Goal: Task Accomplishment & Management: Use online tool/utility

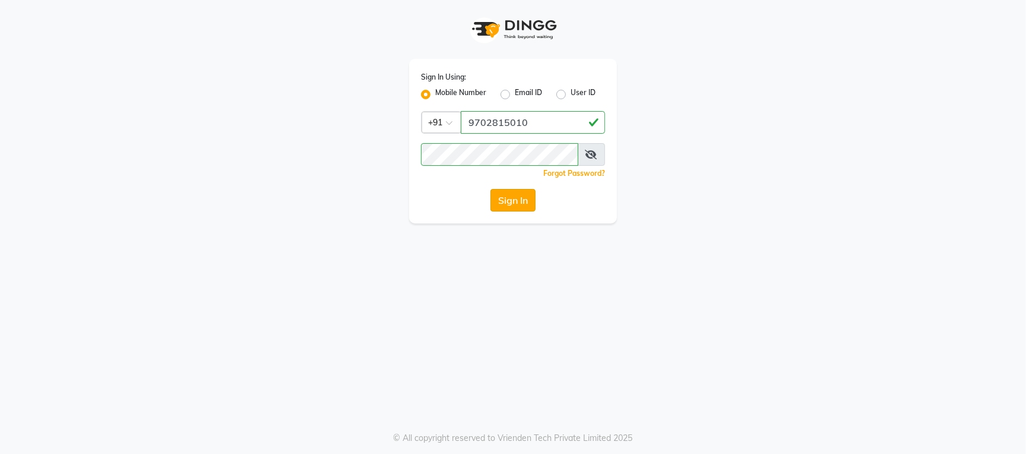
click at [507, 198] on button "Sign In" at bounding box center [512, 200] width 45 height 23
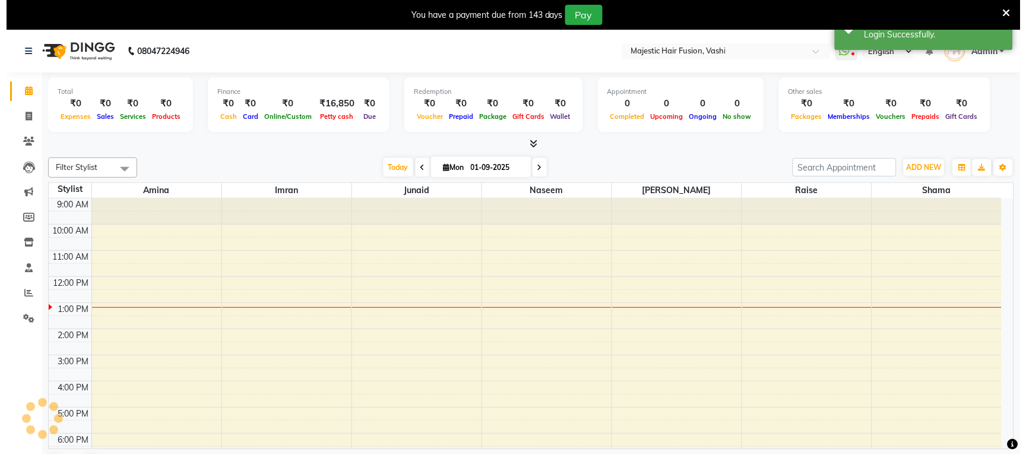
scroll to position [106, 0]
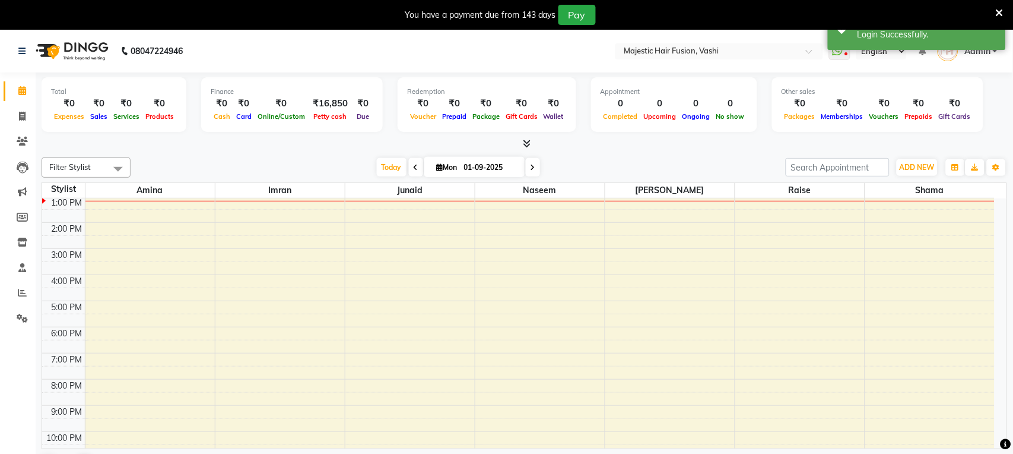
click at [1002, 12] on icon at bounding box center [1000, 13] width 8 height 11
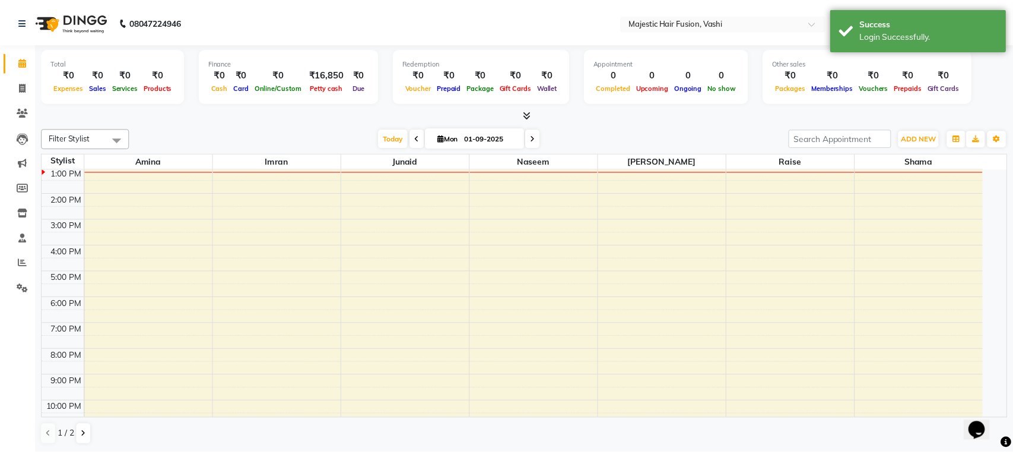
scroll to position [0, 0]
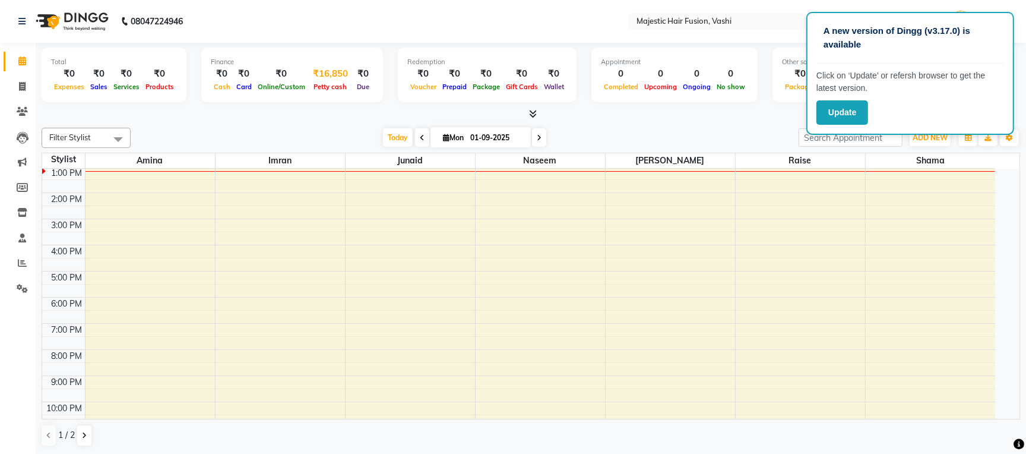
click at [318, 88] on span "Petty cash" at bounding box center [330, 87] width 39 height 8
select select "1664"
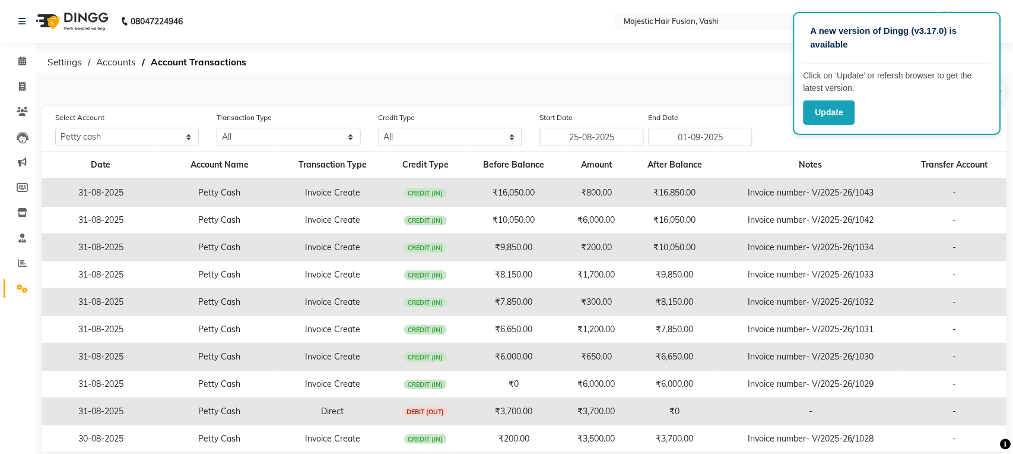
click at [732, 80] on div "A new version of Dingg (v3.17.0) is available Click on ‘Update’ or refersh brow…" at bounding box center [506, 252] width 1013 height 505
click at [938, 43] on p "A new version of Dingg (v3.17.0) is available" at bounding box center [897, 37] width 173 height 27
click at [841, 115] on button "Update" at bounding box center [830, 112] width 52 height 24
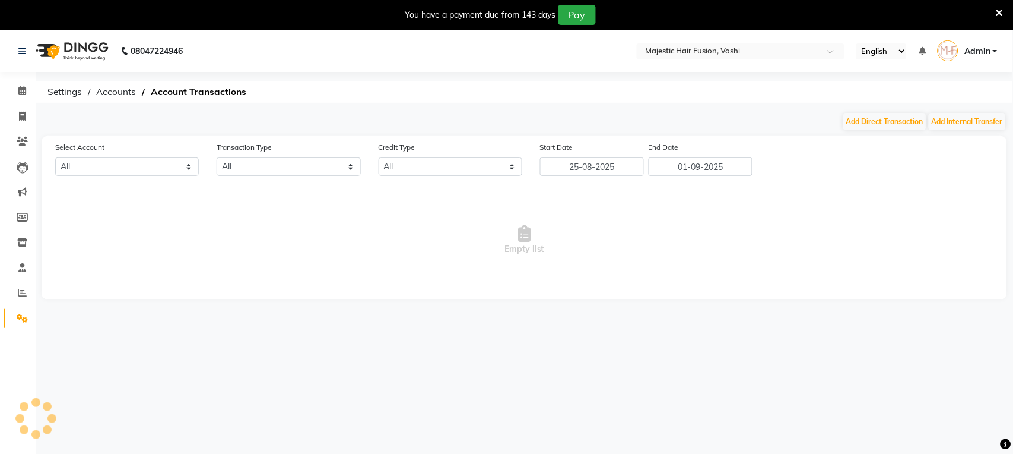
select select "1664"
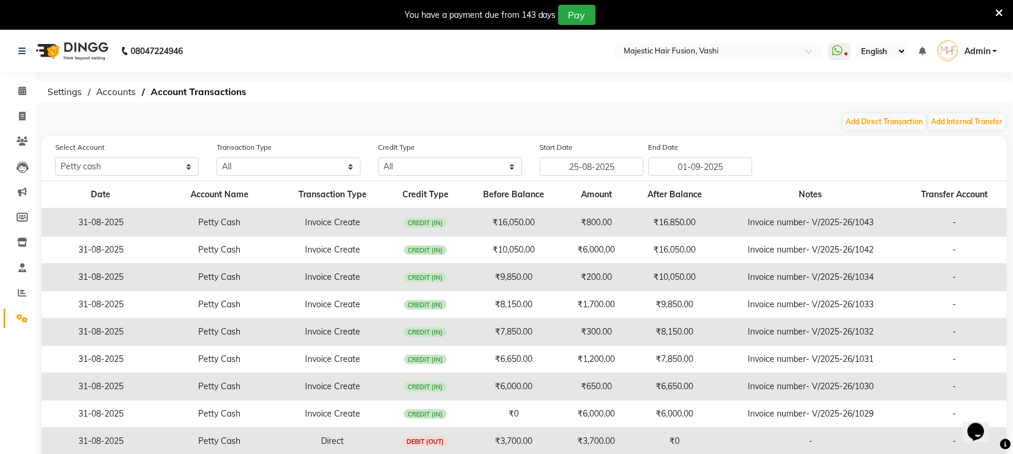
click at [1000, 12] on icon at bounding box center [1000, 13] width 8 height 11
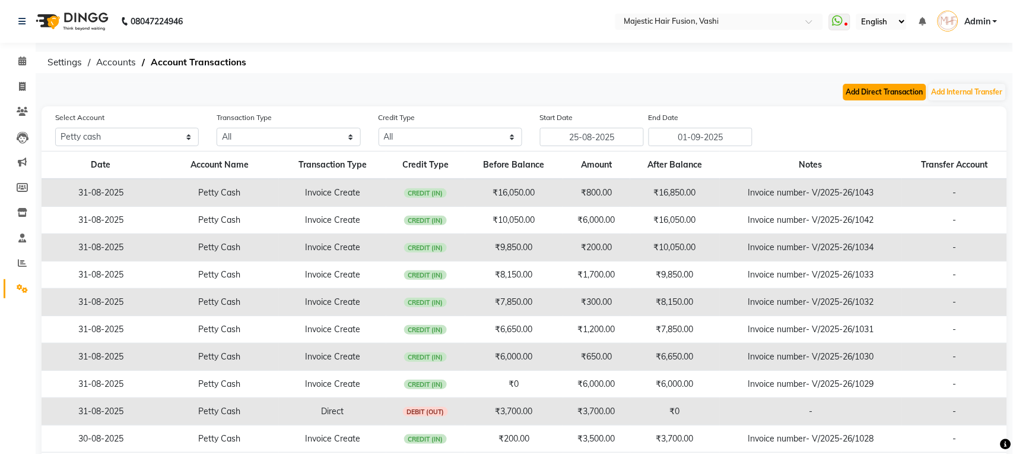
click at [892, 86] on button "Add Direct Transaction" at bounding box center [884, 92] width 83 height 17
select select "direct"
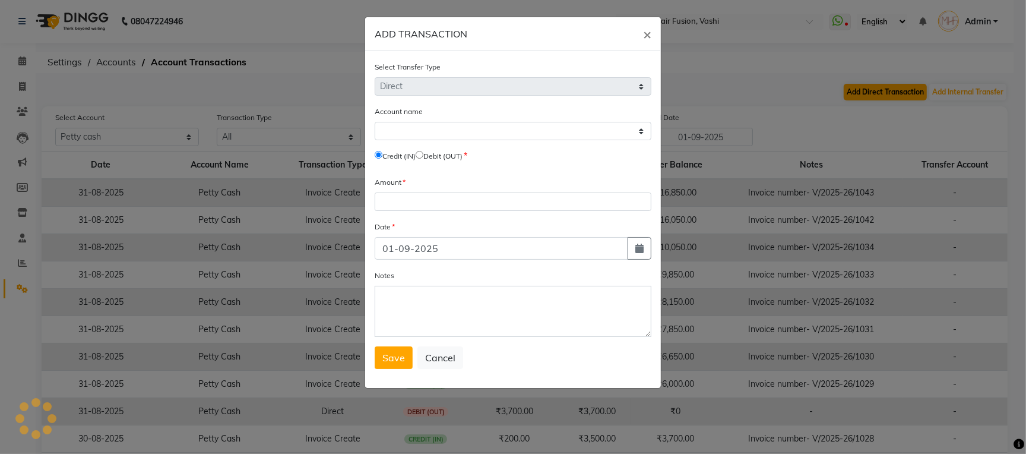
select select "1664"
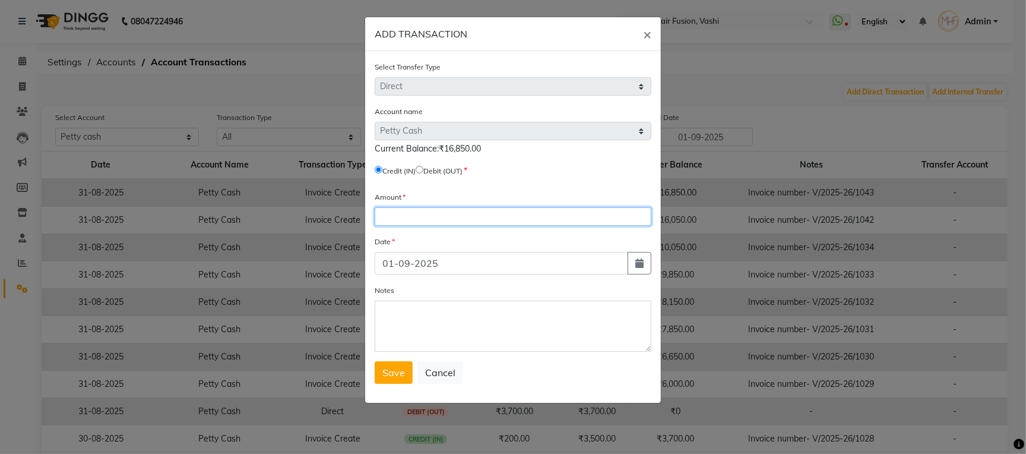
click at [400, 218] on input "number" at bounding box center [513, 216] width 277 height 18
type input "16850"
click at [423, 169] on input "radio" at bounding box center [420, 170] width 8 height 8
radio input "true"
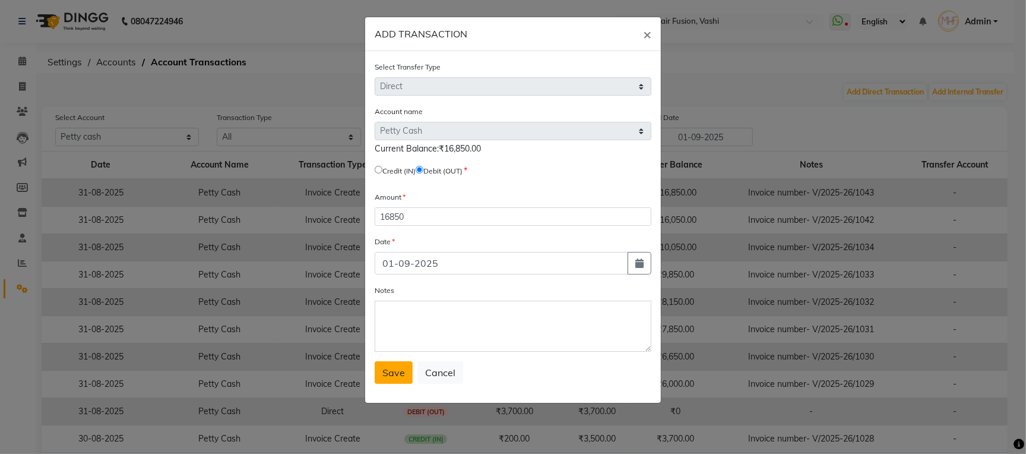
click at [393, 383] on button "Save" at bounding box center [394, 372] width 38 height 23
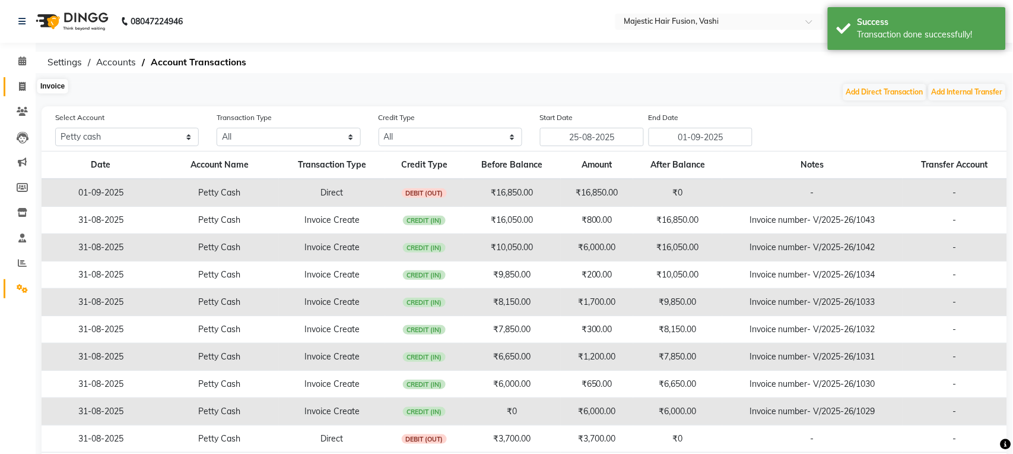
click at [19, 84] on icon at bounding box center [22, 86] width 7 height 9
select select "service"
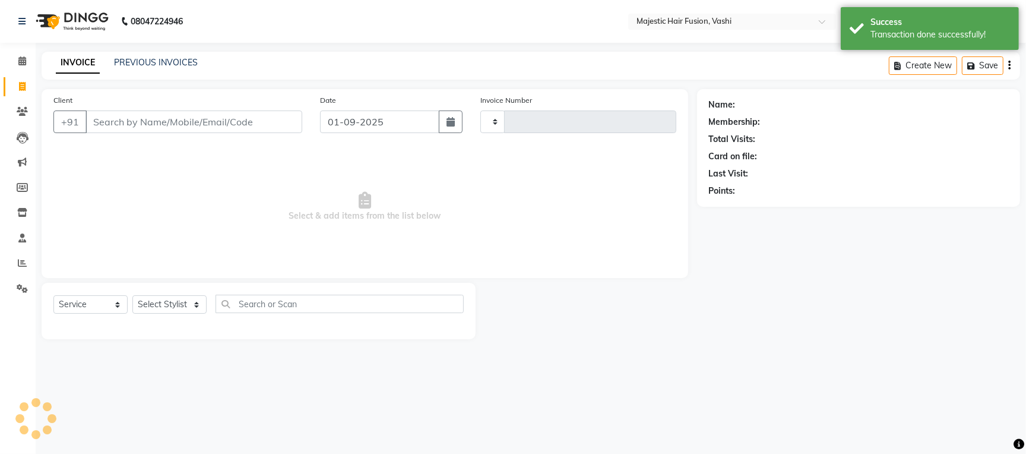
type input "1044"
select select "559"
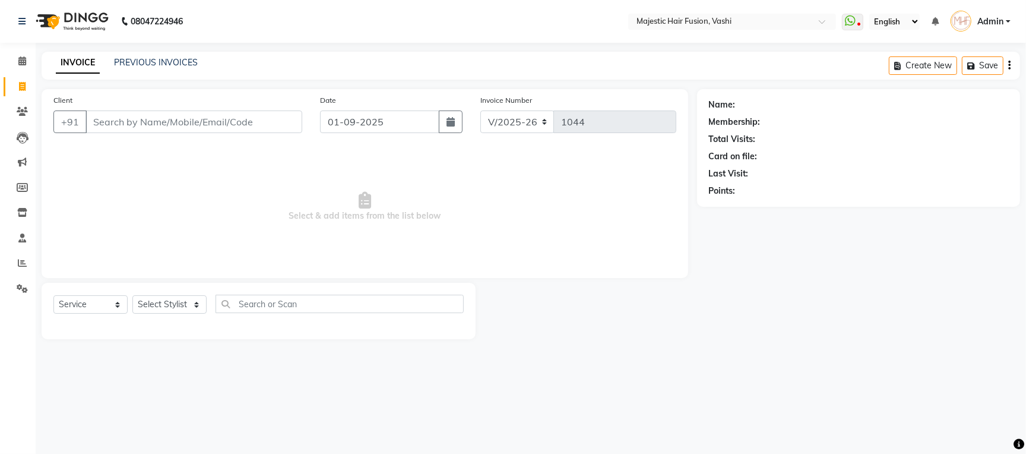
click at [794, 335] on div "Name: Membership: Total Visits: Card on file: Last Visit: Points:" at bounding box center [863, 214] width 332 height 250
click at [617, 398] on div "08047224946 Select Location × Majestic Hair Fusion, Vashi WhatsApp Status ✕ Sta…" at bounding box center [513, 227] width 1026 height 454
click at [141, 63] on link "PREVIOUS INVOICES" at bounding box center [156, 62] width 84 height 11
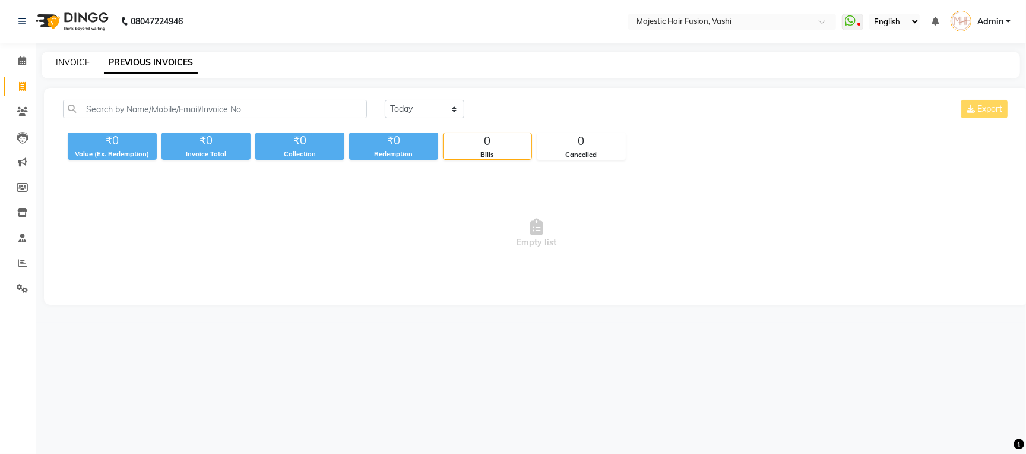
click at [79, 65] on link "INVOICE" at bounding box center [73, 62] width 34 height 11
select select "service"
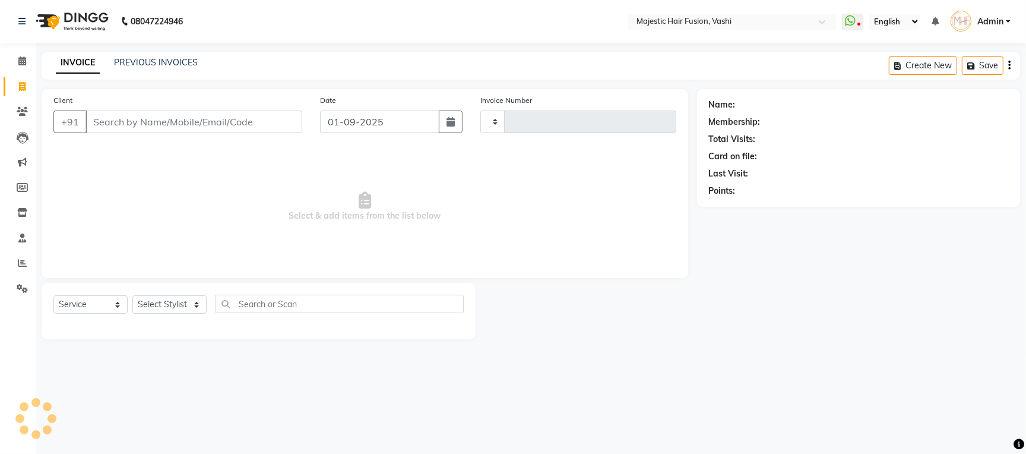
type input "1044"
select select "559"
click at [18, 266] on icon at bounding box center [22, 262] width 9 height 9
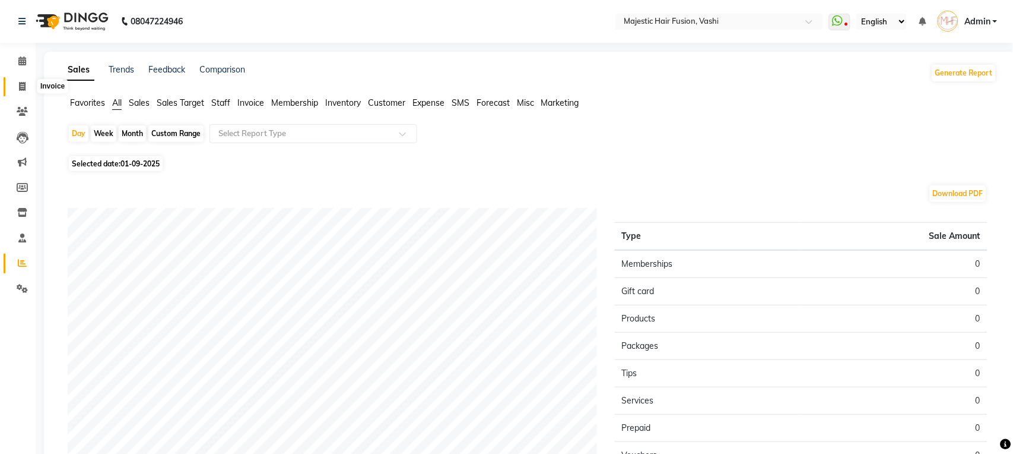
click at [15, 85] on span at bounding box center [22, 87] width 21 height 14
select select "service"
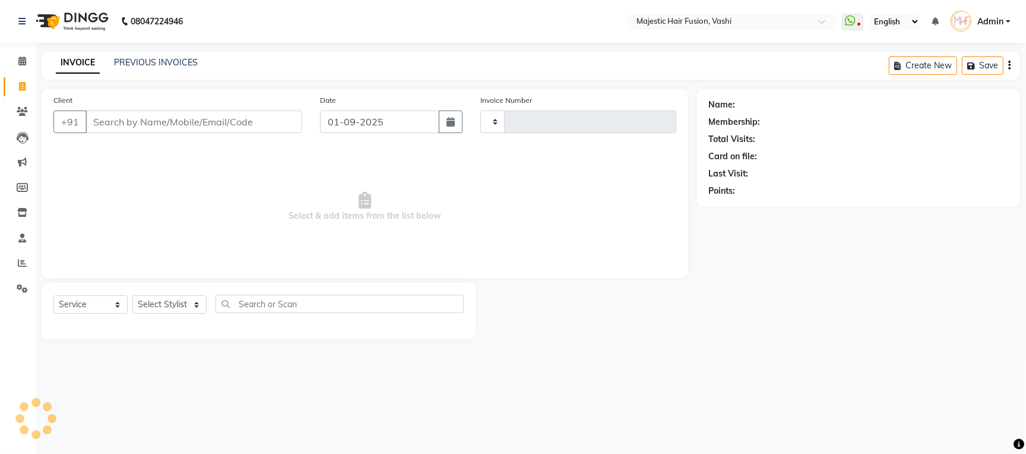
type input "1044"
select select "559"
click at [169, 58] on link "PREVIOUS INVOICES" at bounding box center [156, 62] width 84 height 11
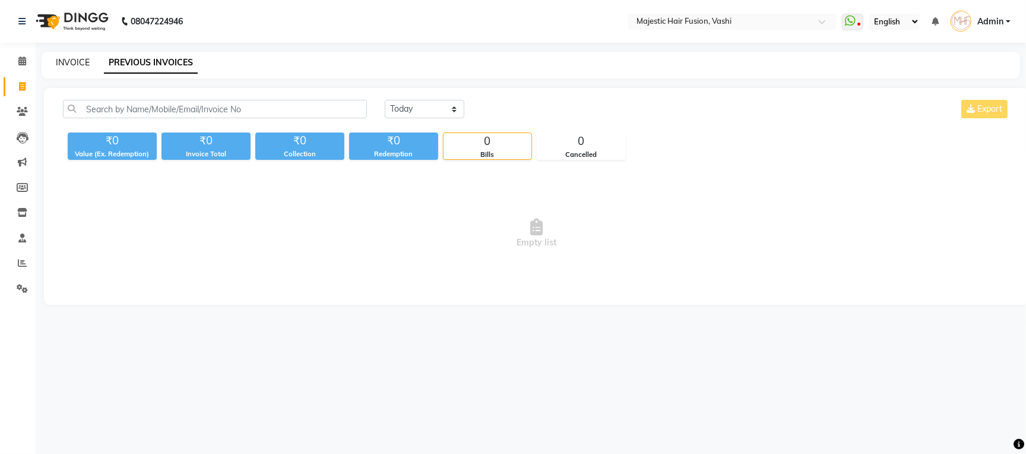
click at [81, 62] on link "INVOICE" at bounding box center [73, 62] width 34 height 11
select select "559"
select select "service"
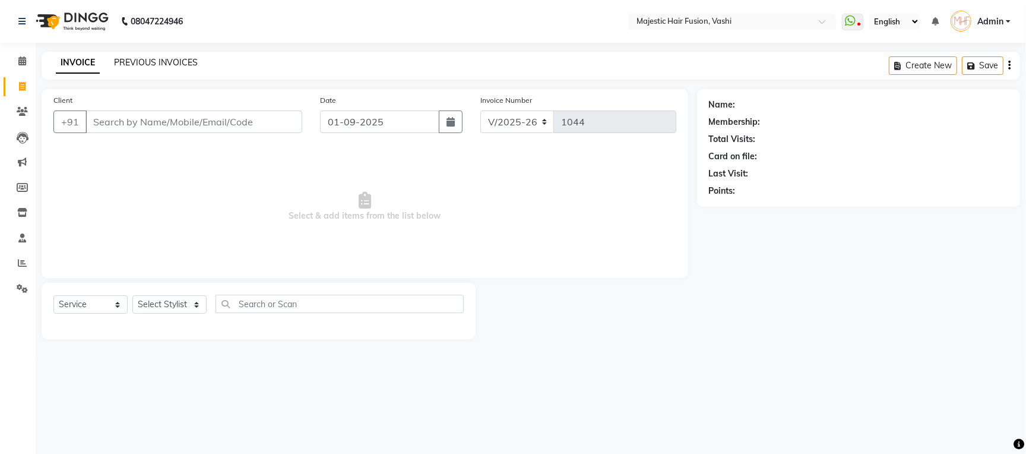
click at [160, 61] on link "PREVIOUS INVOICES" at bounding box center [156, 62] width 84 height 11
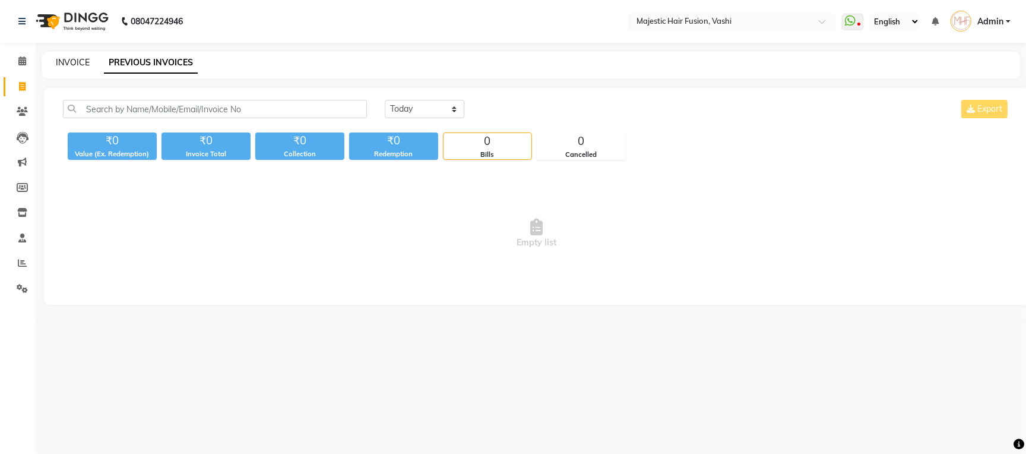
click at [80, 60] on link "INVOICE" at bounding box center [73, 62] width 34 height 11
select select "559"
select select "service"
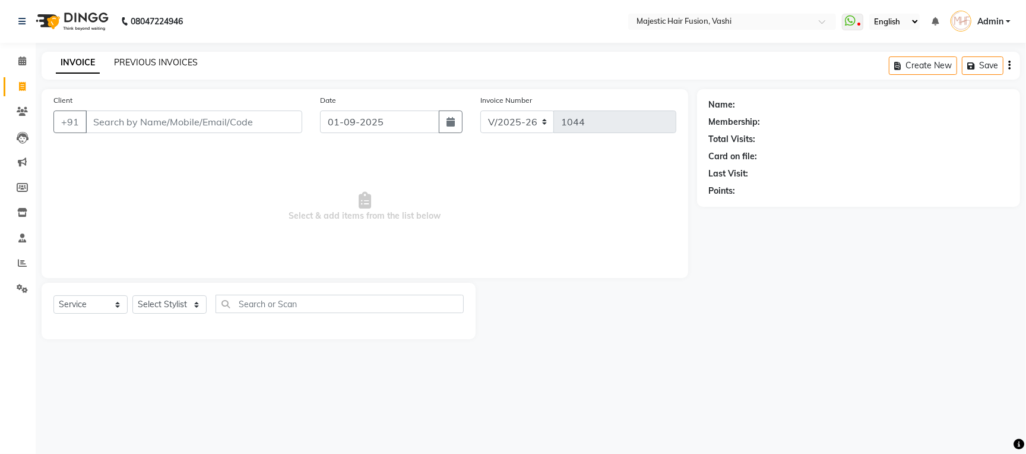
click at [153, 60] on link "PREVIOUS INVOICES" at bounding box center [156, 62] width 84 height 11
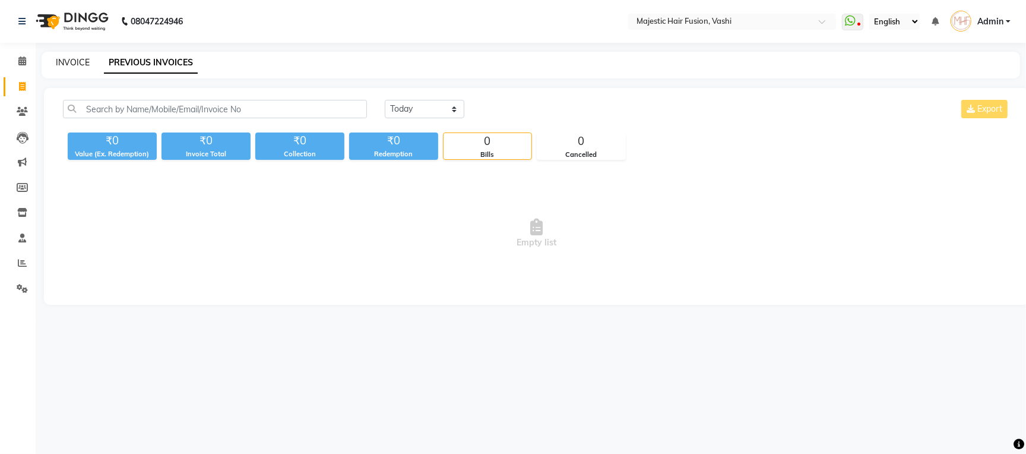
click at [79, 65] on link "INVOICE" at bounding box center [73, 62] width 34 height 11
select select "559"
select select "service"
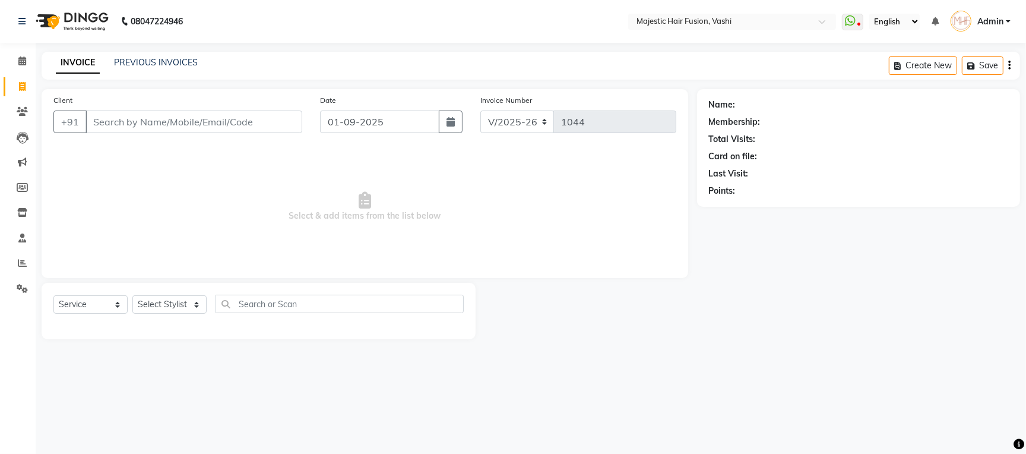
click at [168, 199] on span "Select & add items from the list below" at bounding box center [364, 206] width 623 height 119
click at [144, 195] on span "Select & add items from the list below" at bounding box center [364, 206] width 623 height 119
click at [156, 65] on link "PREVIOUS INVOICES" at bounding box center [156, 62] width 84 height 11
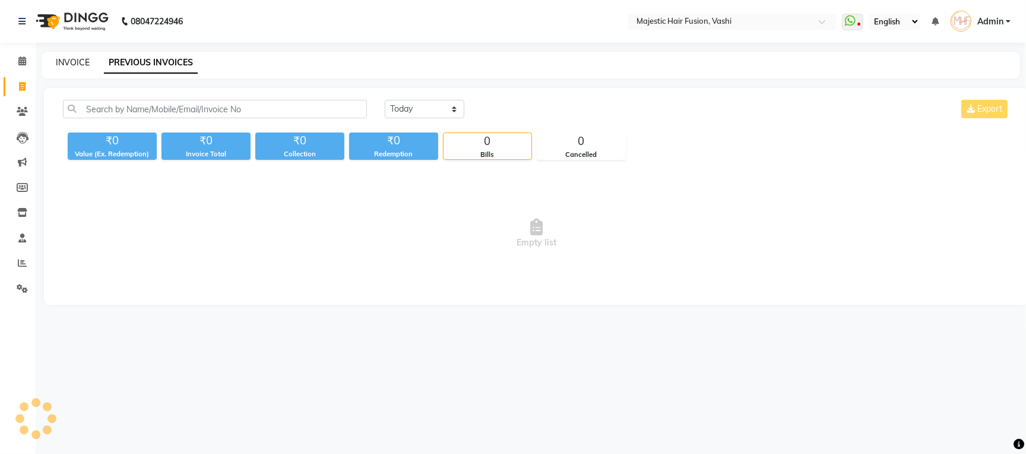
click at [83, 65] on link "INVOICE" at bounding box center [73, 62] width 34 height 11
select select "service"
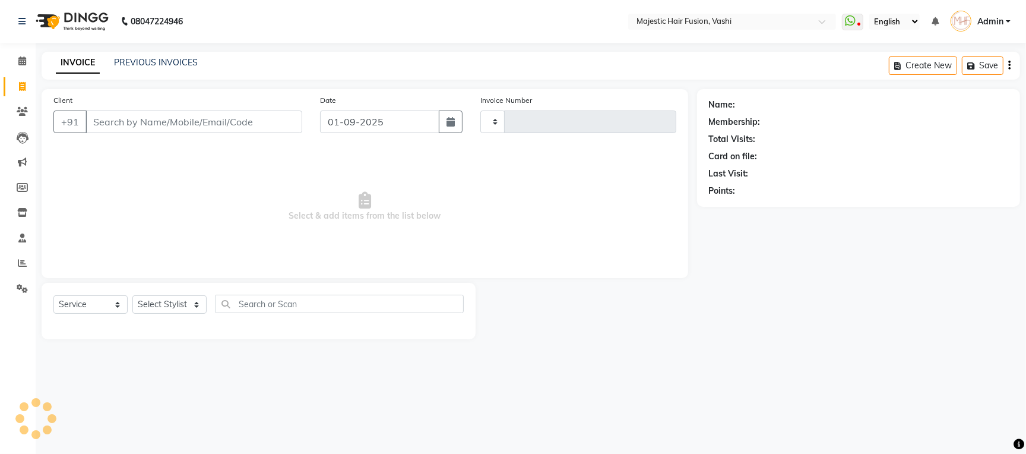
type input "1044"
select select "559"
click at [18, 265] on icon at bounding box center [22, 262] width 9 height 9
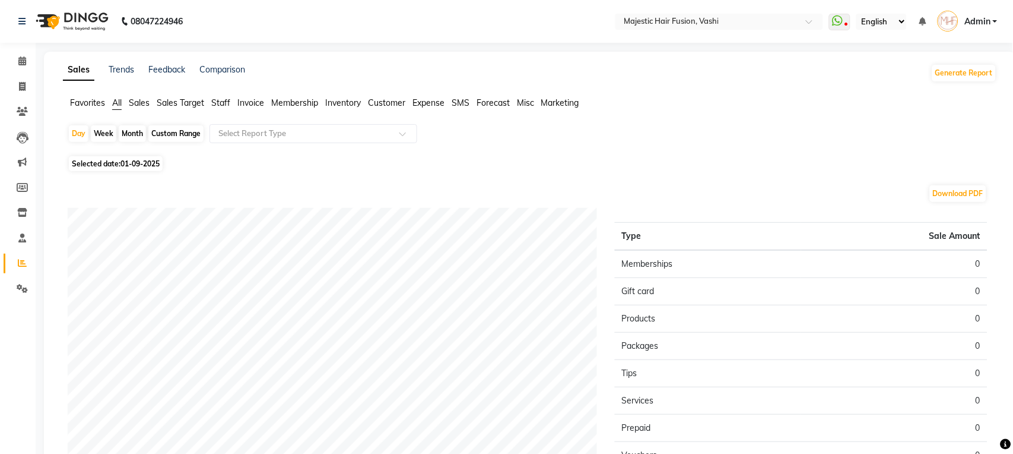
click at [134, 136] on div "Month" at bounding box center [132, 133] width 27 height 17
select select "9"
select select "2025"
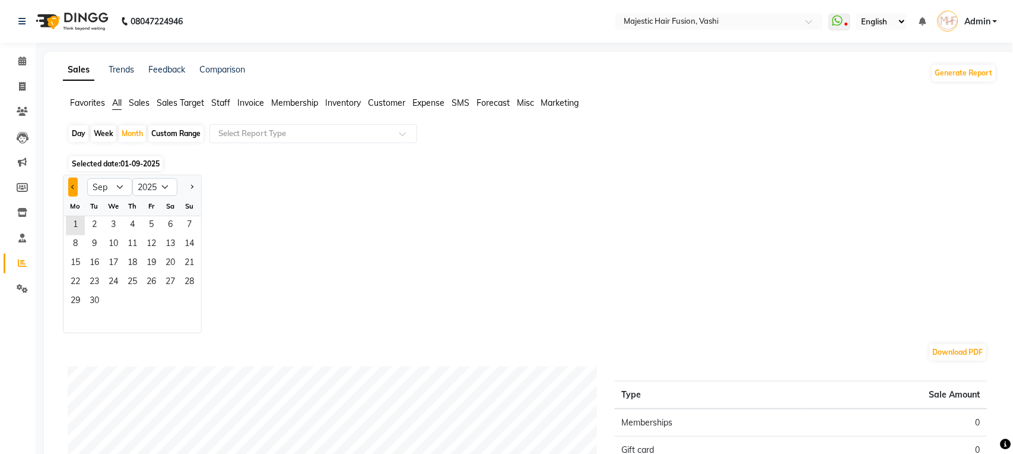
click at [72, 185] on span "Previous month" at bounding box center [73, 186] width 4 height 4
select select "8"
click at [152, 225] on span "1" at bounding box center [151, 225] width 19 height 19
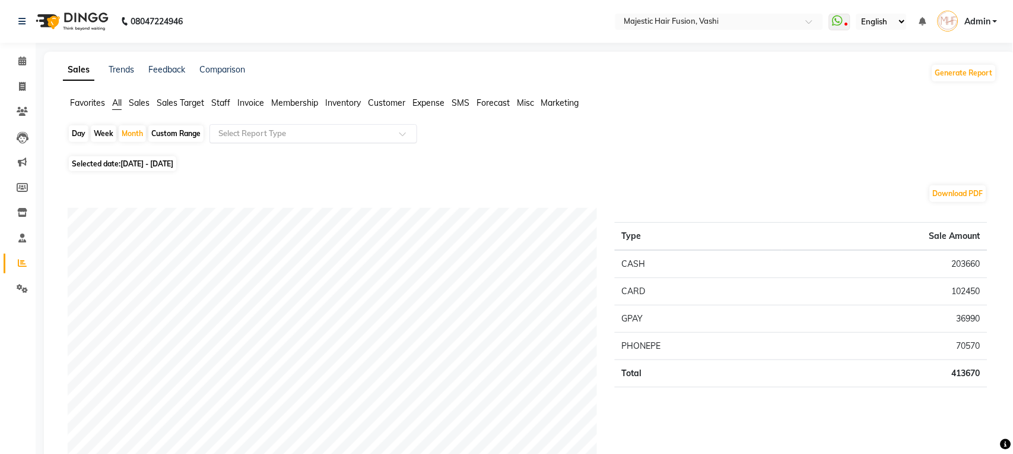
click at [402, 134] on span at bounding box center [406, 137] width 15 height 12
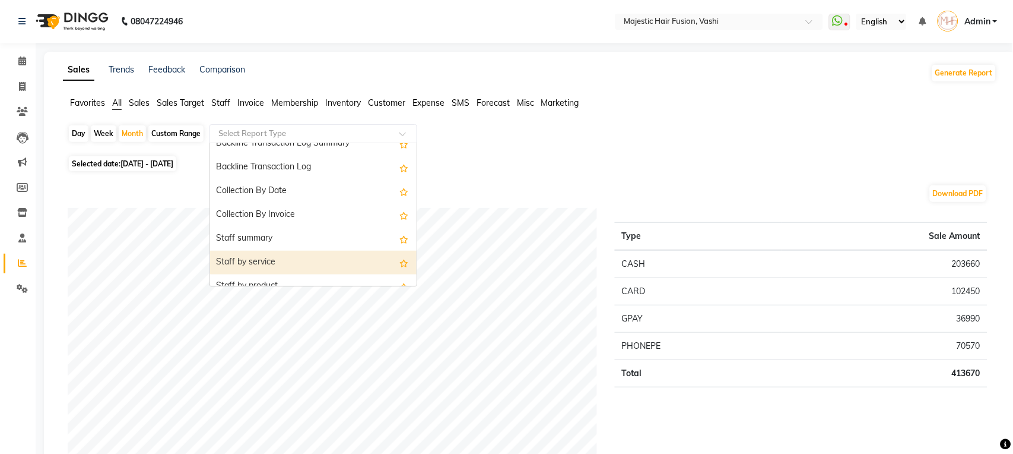
click at [328, 261] on div "Staff by service" at bounding box center [313, 262] width 207 height 24
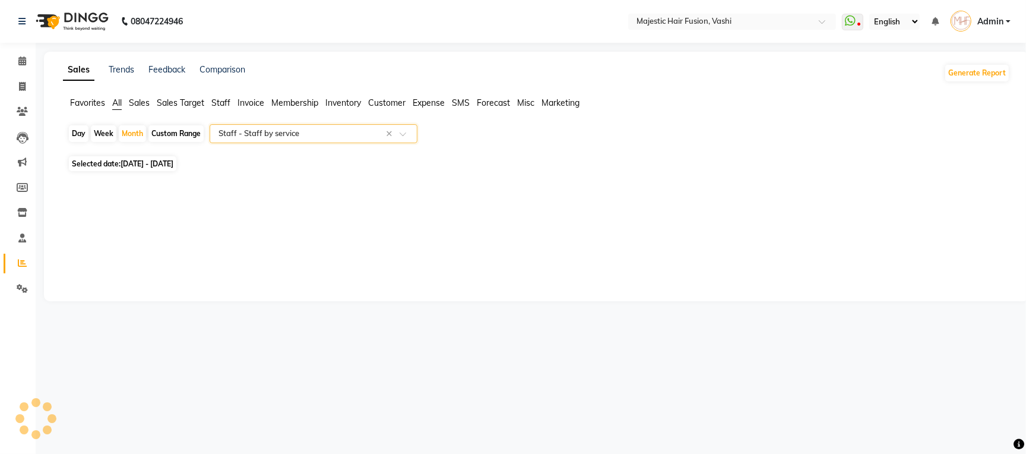
select select "full_report"
select select "csv"
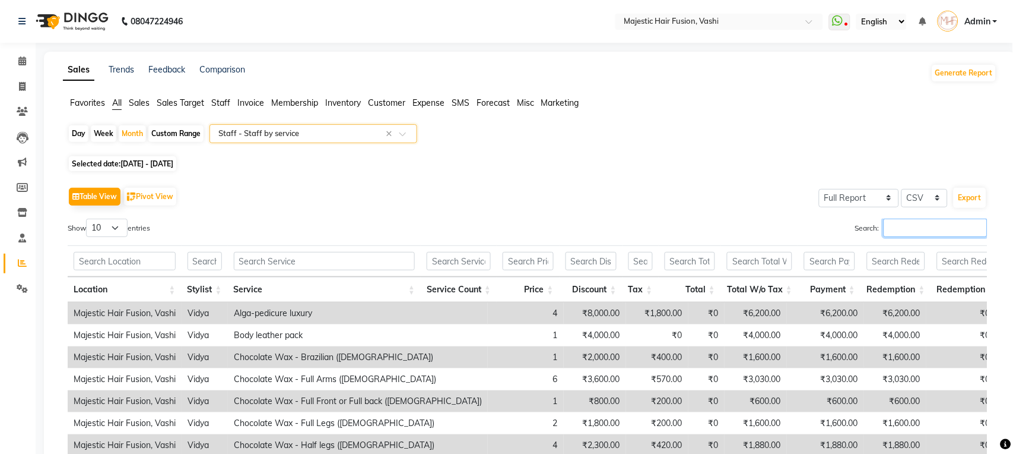
click at [912, 227] on input "Search:" at bounding box center [936, 227] width 104 height 18
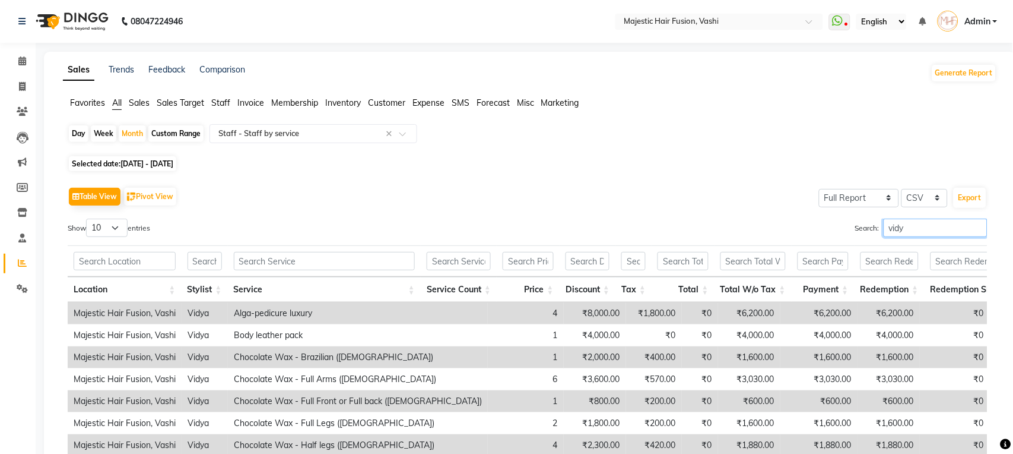
type input "vidya"
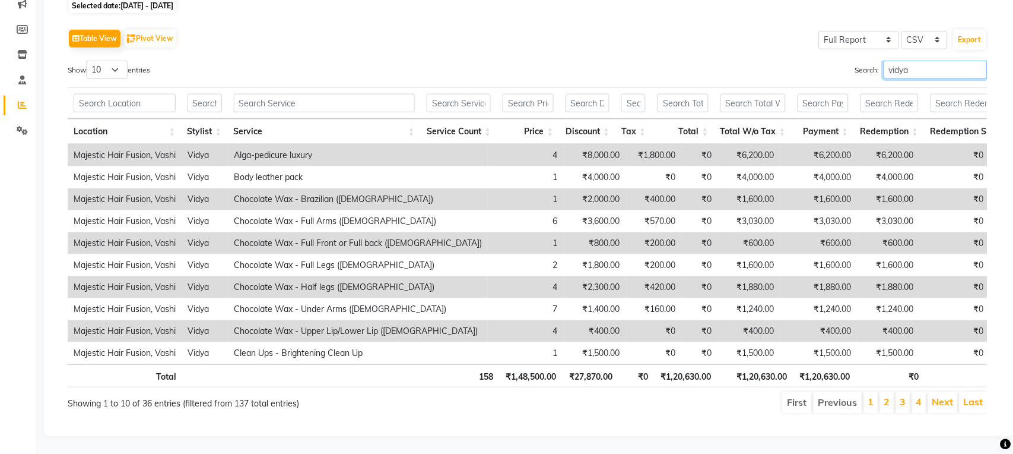
scroll to position [183, 0]
click at [979, 61] on input "vidya" at bounding box center [936, 70] width 104 height 18
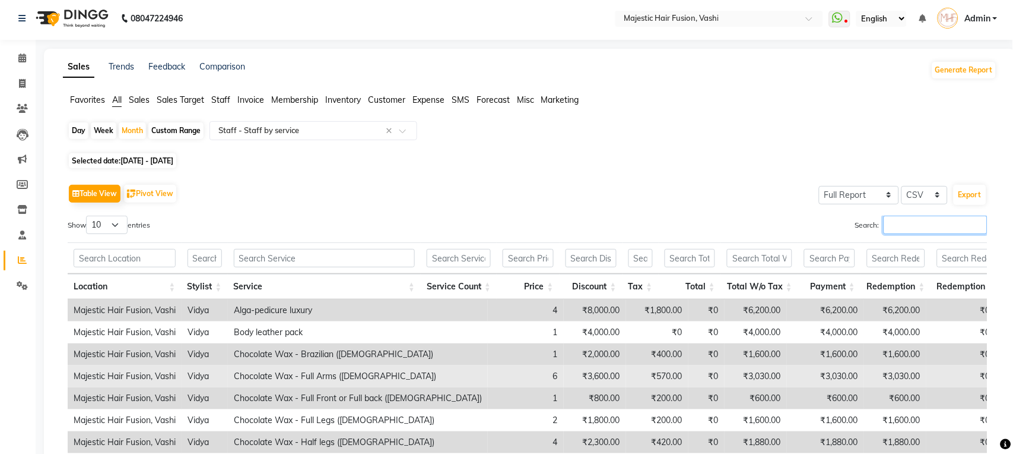
scroll to position [0, 0]
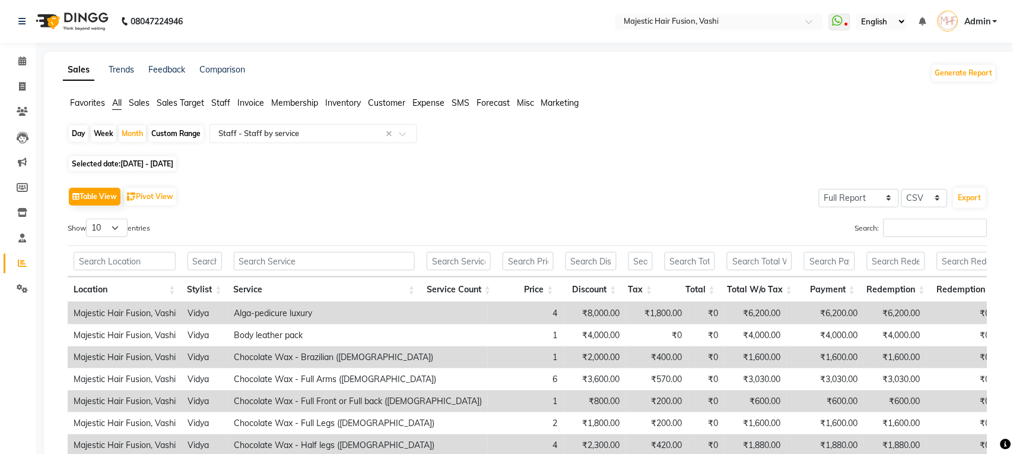
click at [78, 133] on div "Day" at bounding box center [79, 133] width 20 height 17
select select "8"
select select "2025"
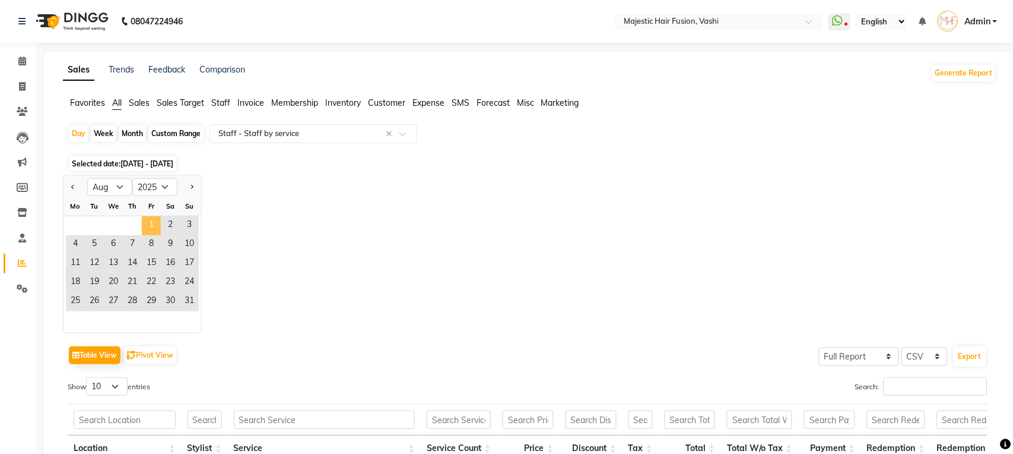
click at [150, 216] on span "1" at bounding box center [151, 225] width 19 height 19
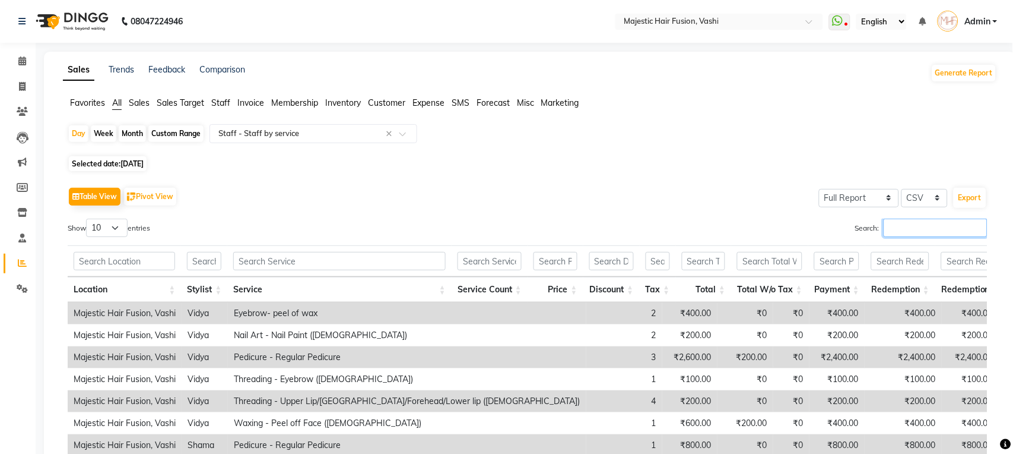
click at [914, 227] on input "Search:" at bounding box center [936, 227] width 104 height 18
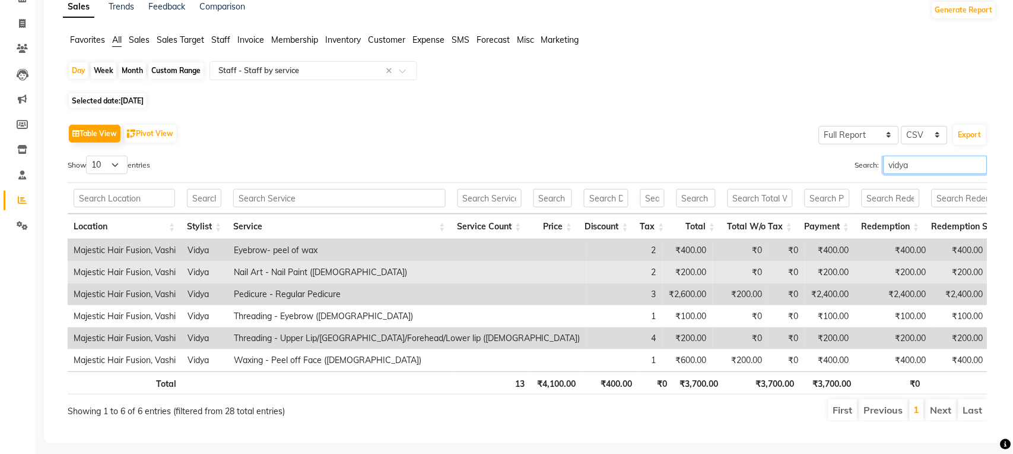
scroll to position [96, 0]
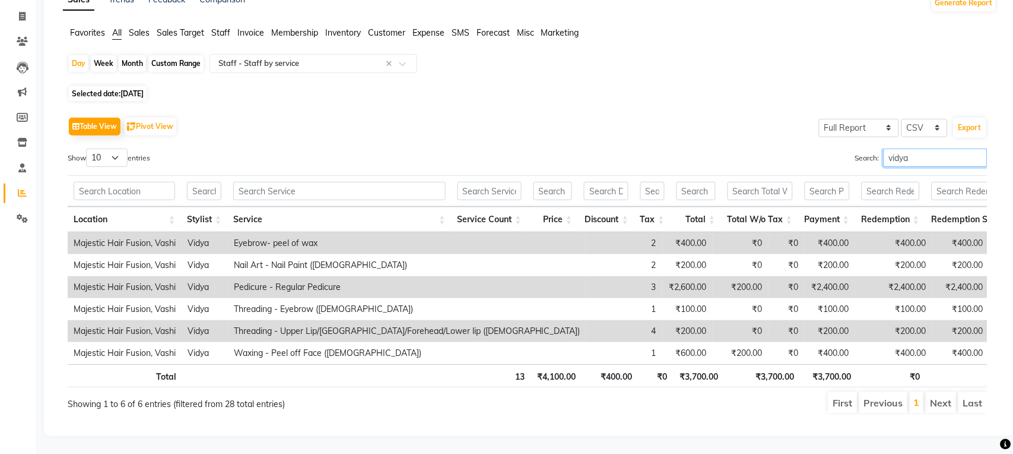
click at [934, 148] on input "vidya" at bounding box center [936, 157] width 104 height 18
type input "v"
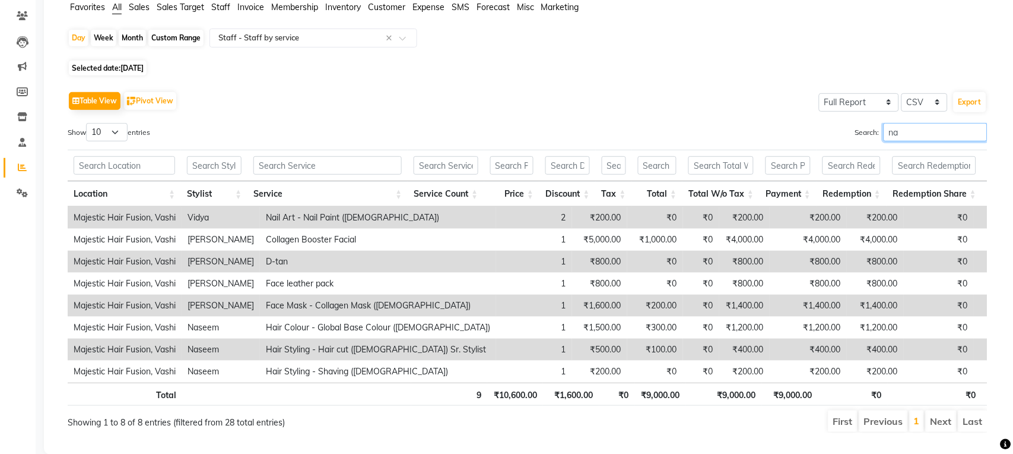
type input "n"
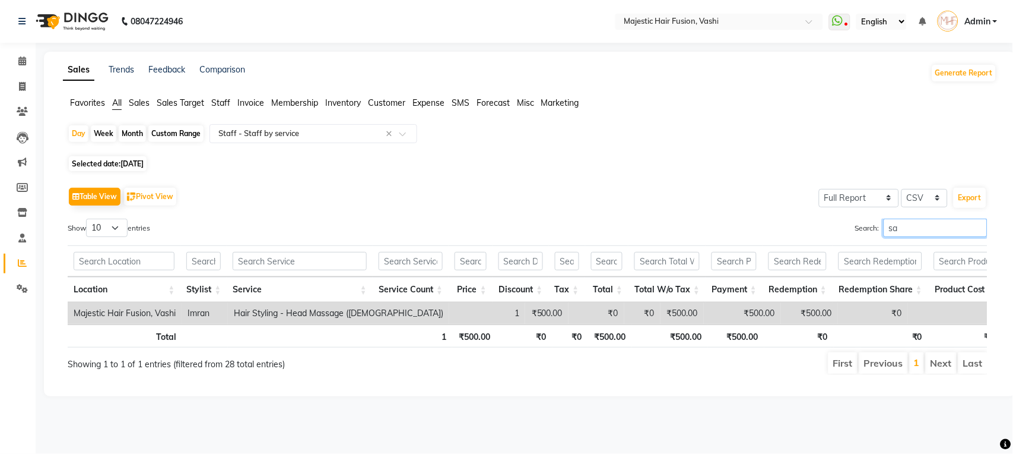
scroll to position [0, 0]
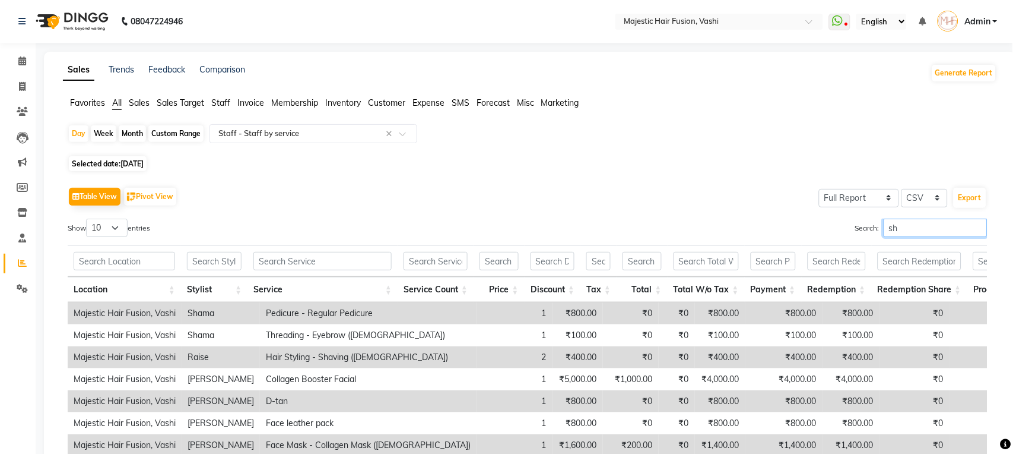
type input "s"
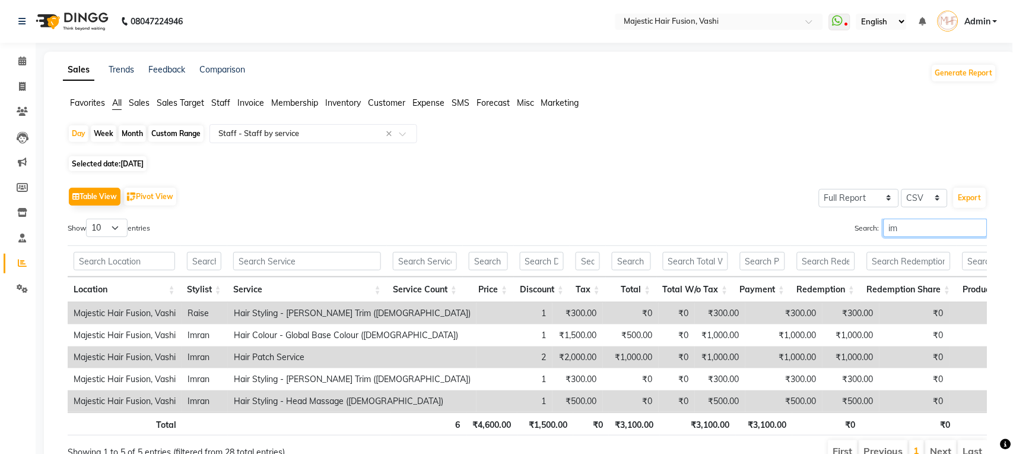
type input "i"
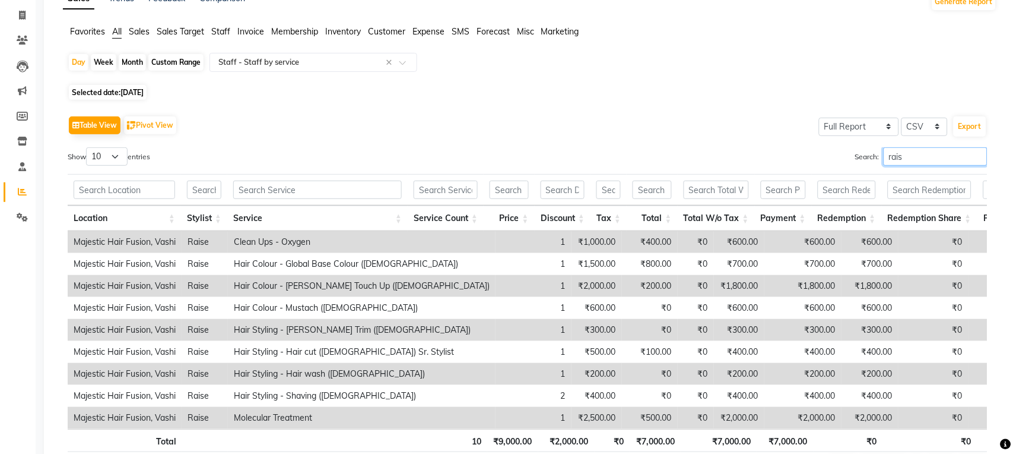
scroll to position [105, 0]
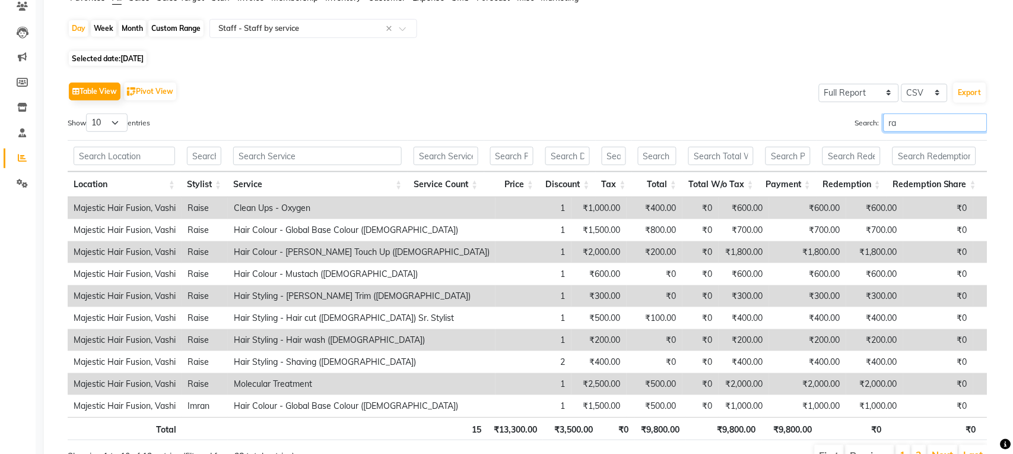
type input "r"
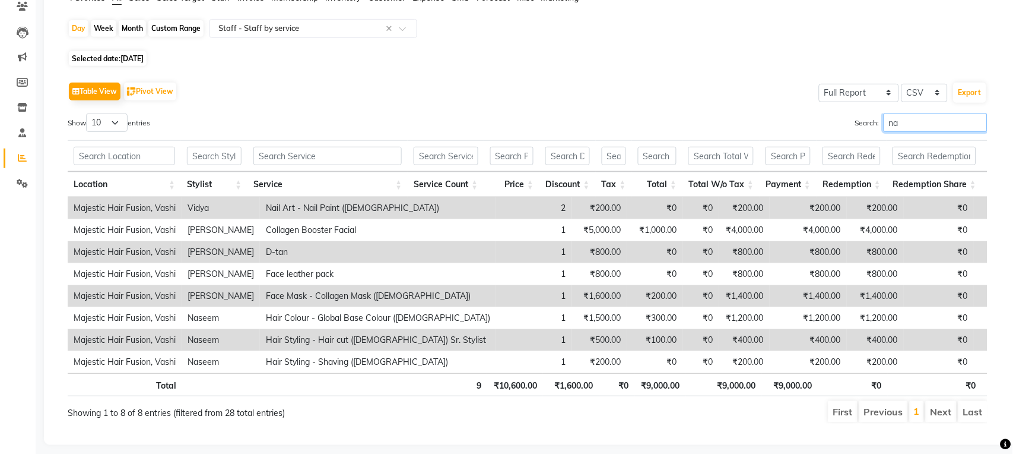
type input "naz"
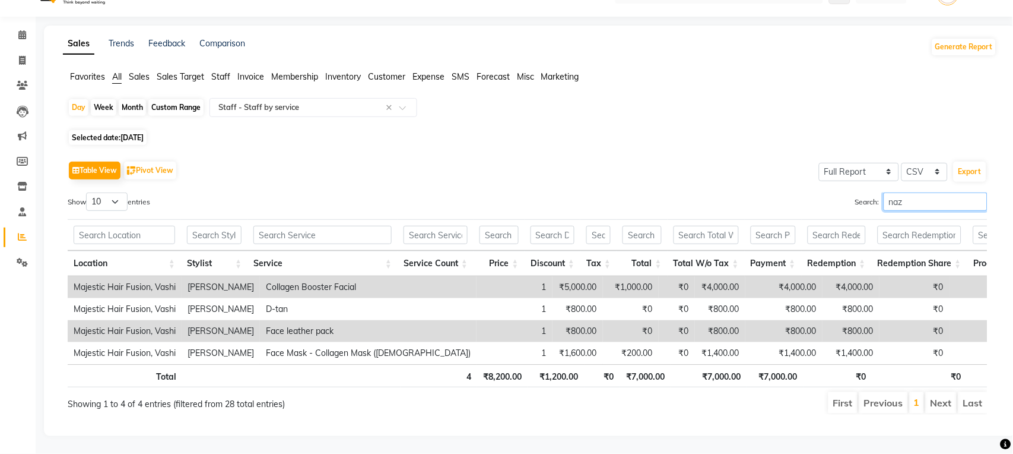
click at [976, 192] on input "naz" at bounding box center [936, 201] width 104 height 18
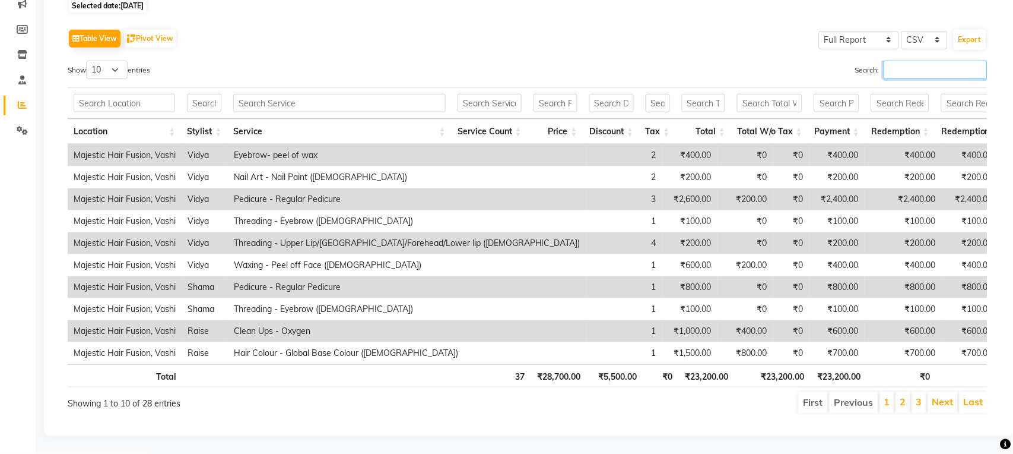
scroll to position [0, 0]
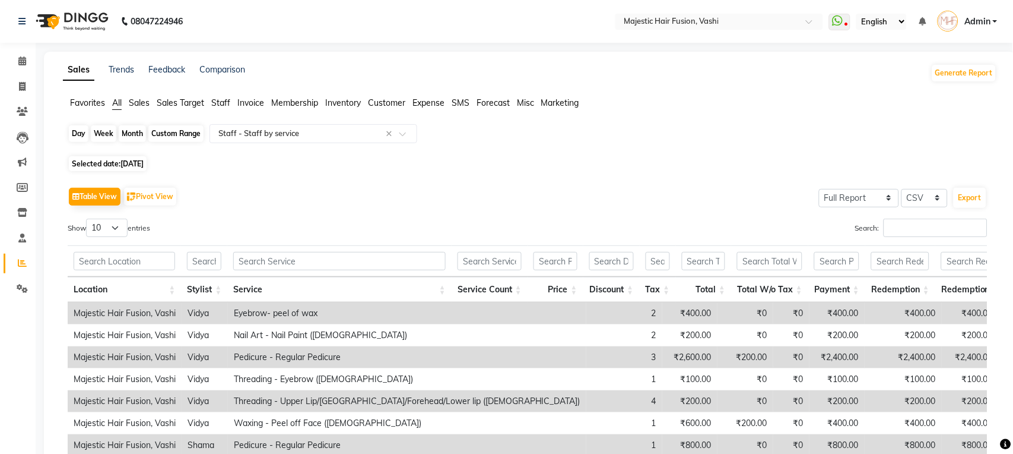
click at [78, 129] on div "Day" at bounding box center [79, 133] width 20 height 17
select select "8"
select select "2025"
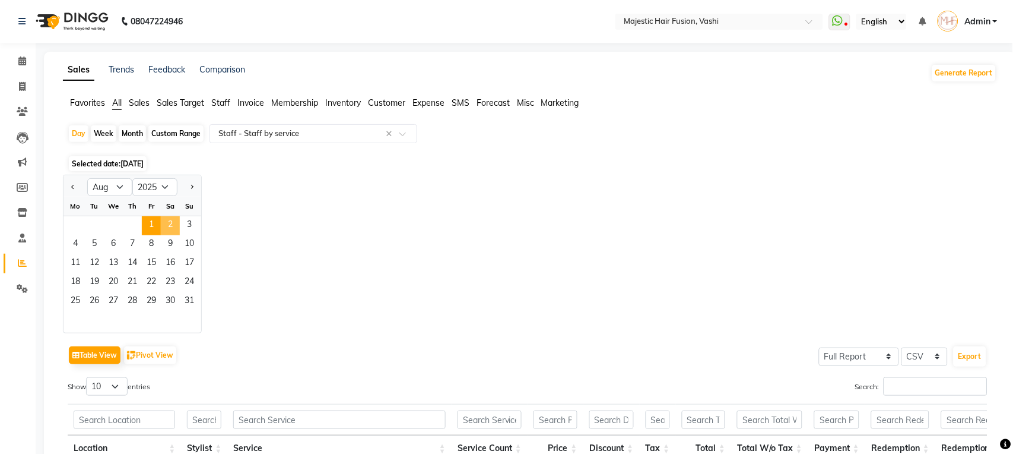
click at [171, 224] on span "2" at bounding box center [170, 225] width 19 height 19
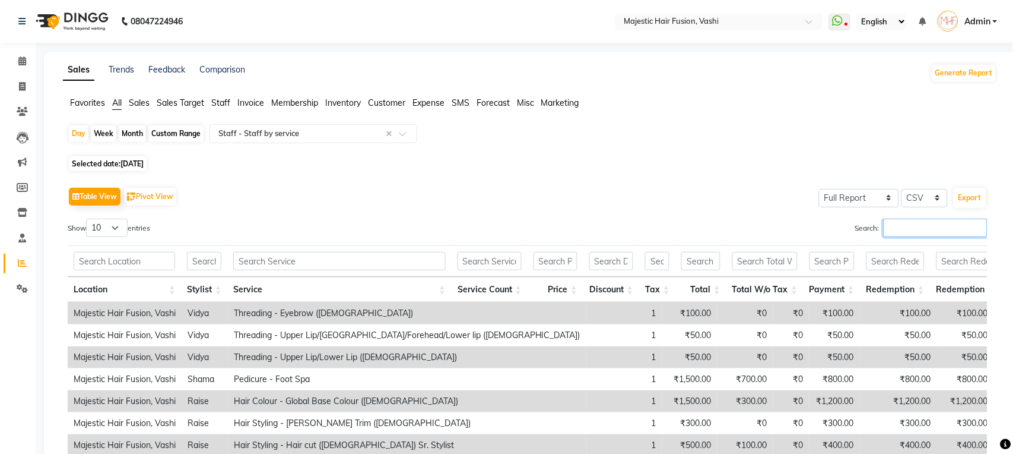
click at [898, 227] on input "Search:" at bounding box center [936, 227] width 104 height 18
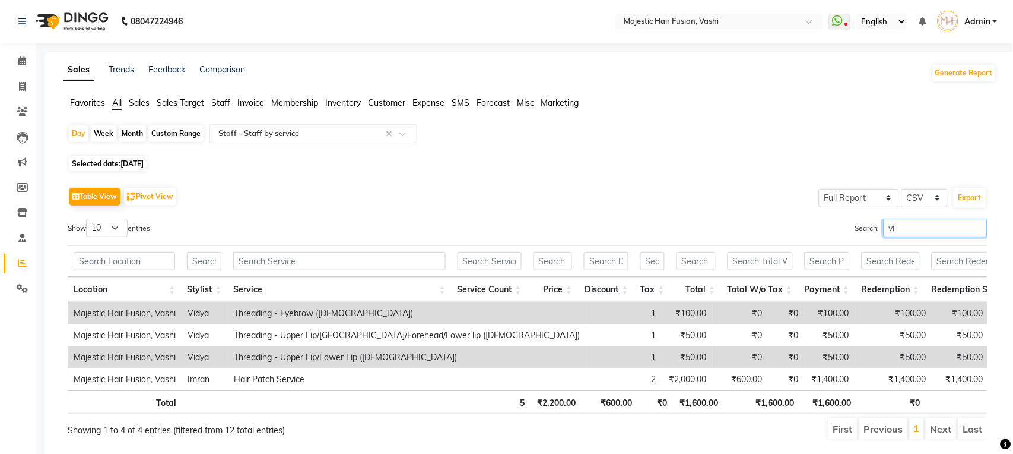
type input "v"
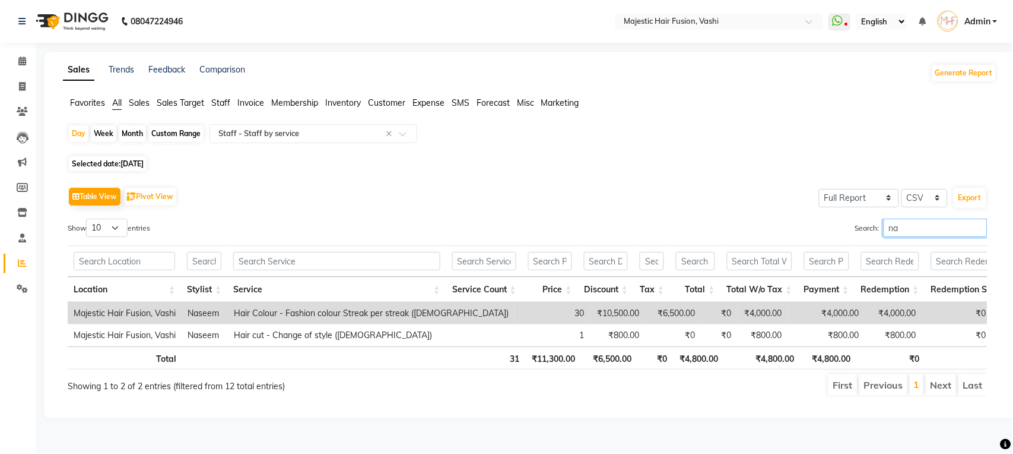
type input "n"
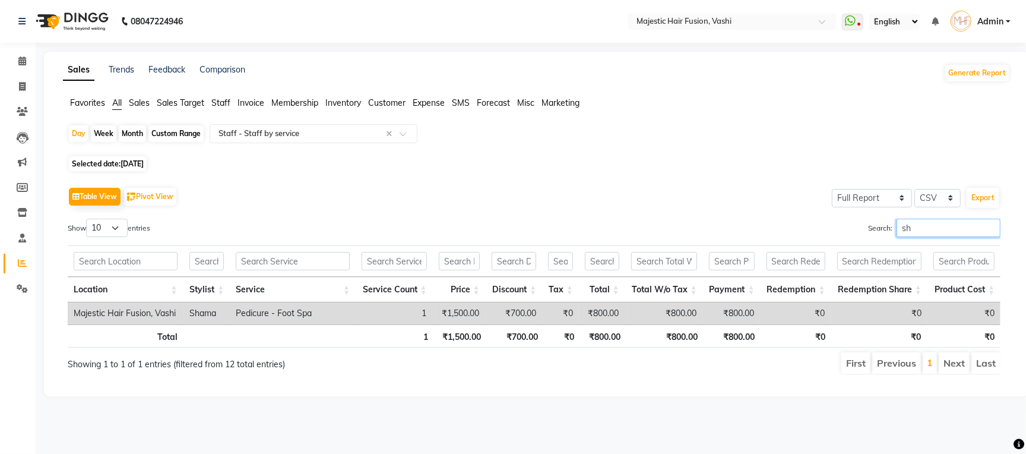
type input "s"
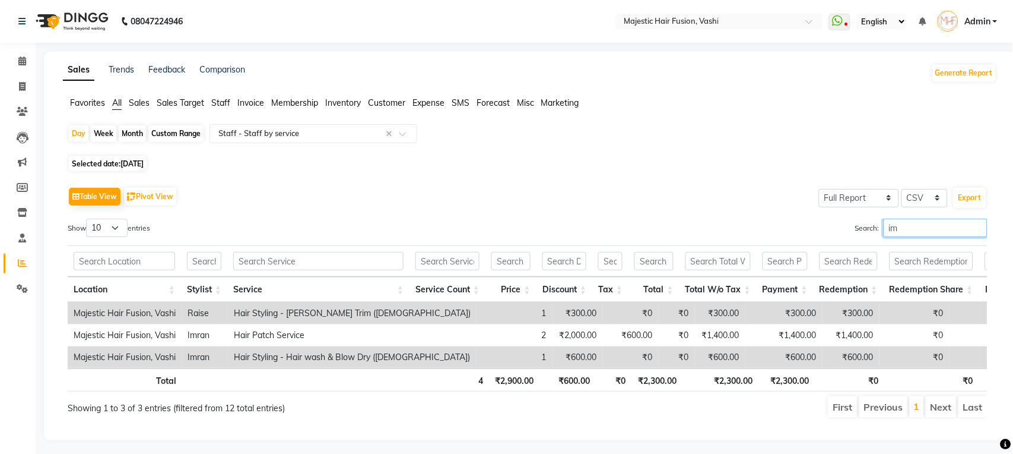
type input "i"
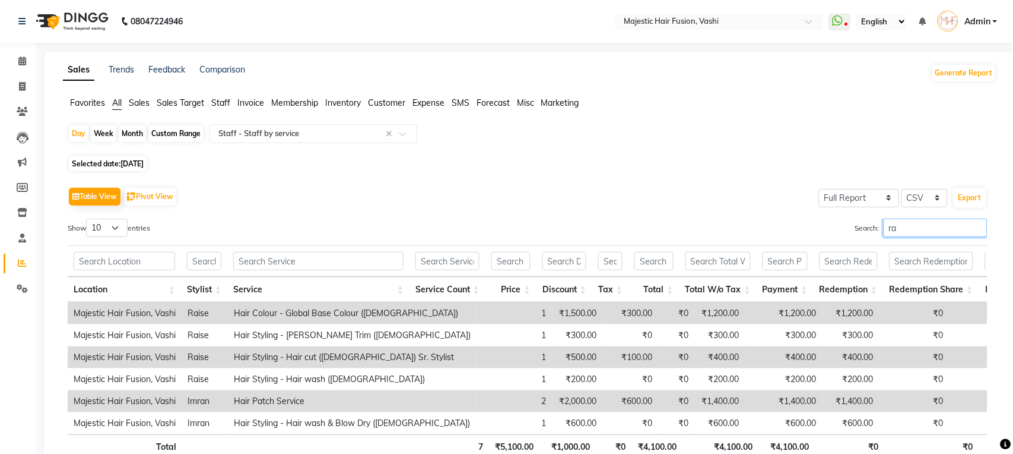
type input "r"
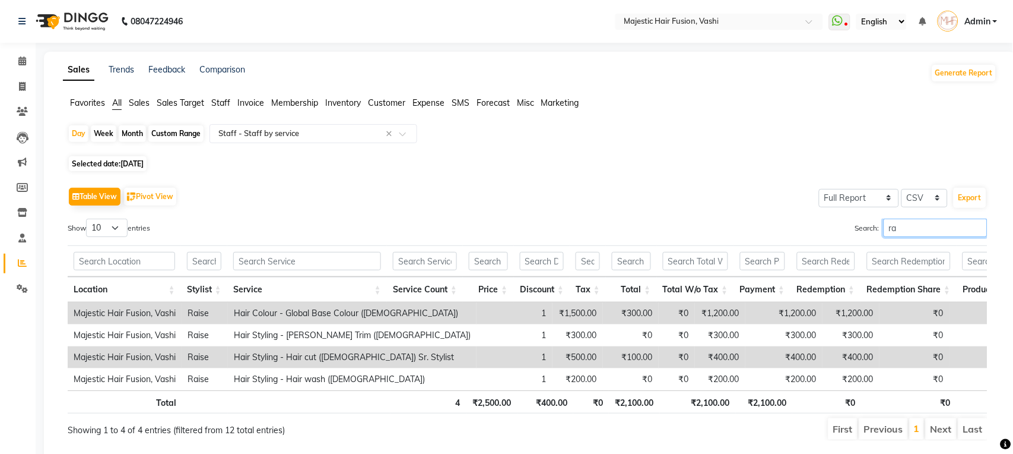
type input "r"
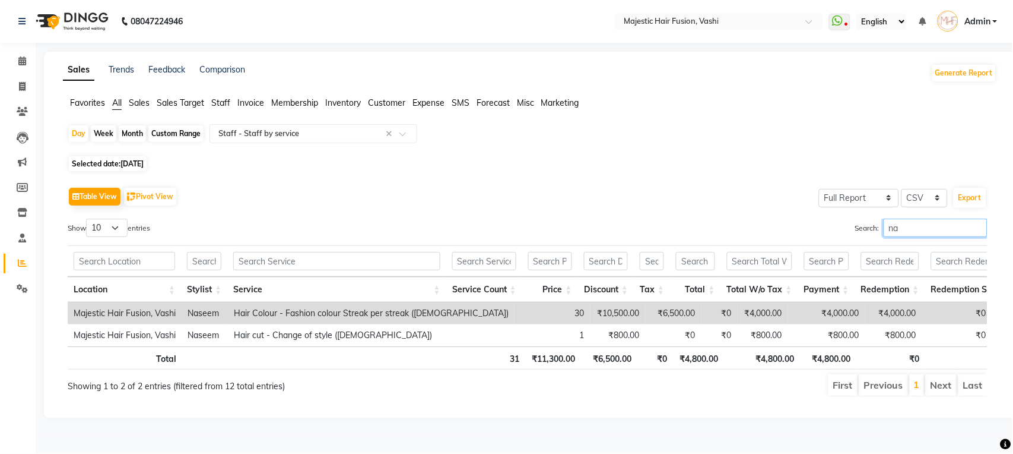
type input "n"
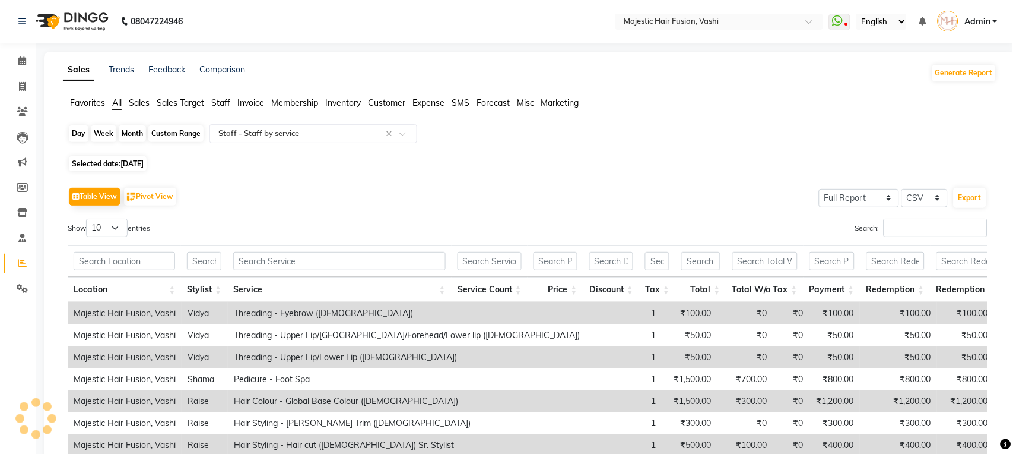
click at [76, 132] on div "Day" at bounding box center [79, 133] width 20 height 17
select select "8"
select select "2025"
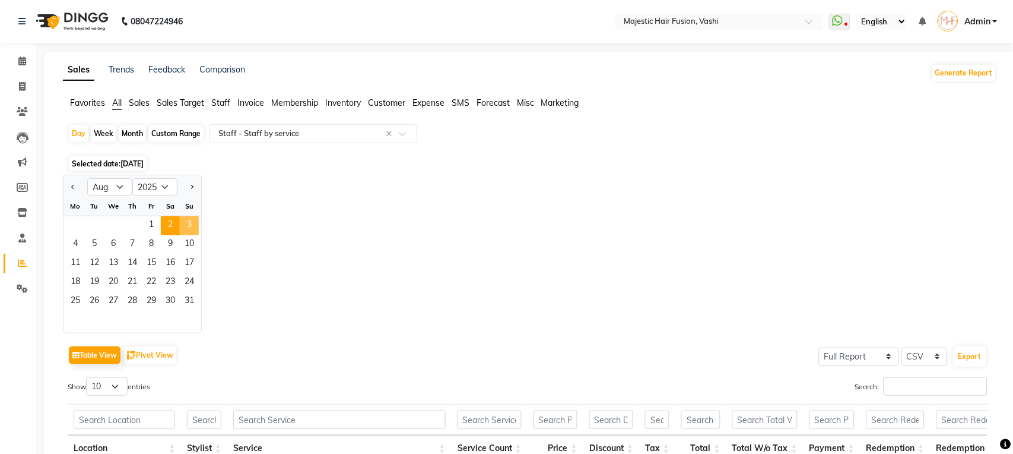
click at [189, 227] on span "3" at bounding box center [189, 225] width 19 height 19
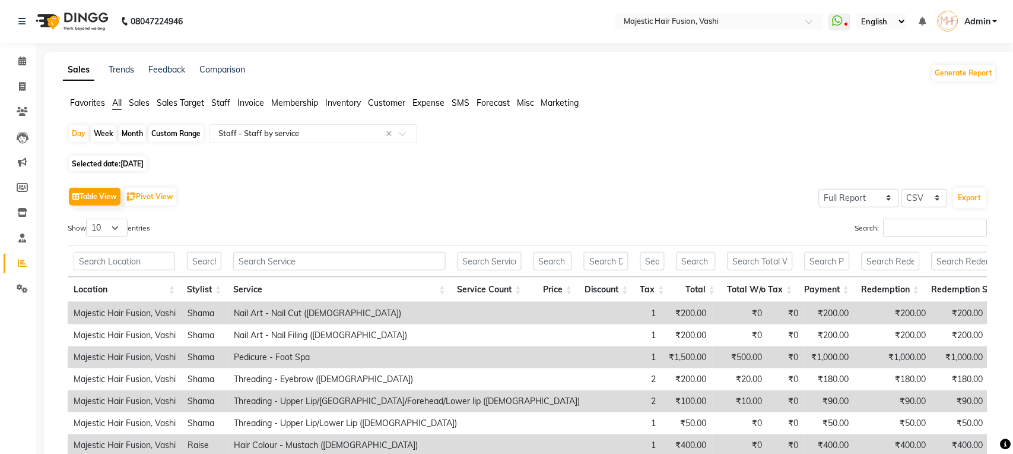
scroll to position [105, 0]
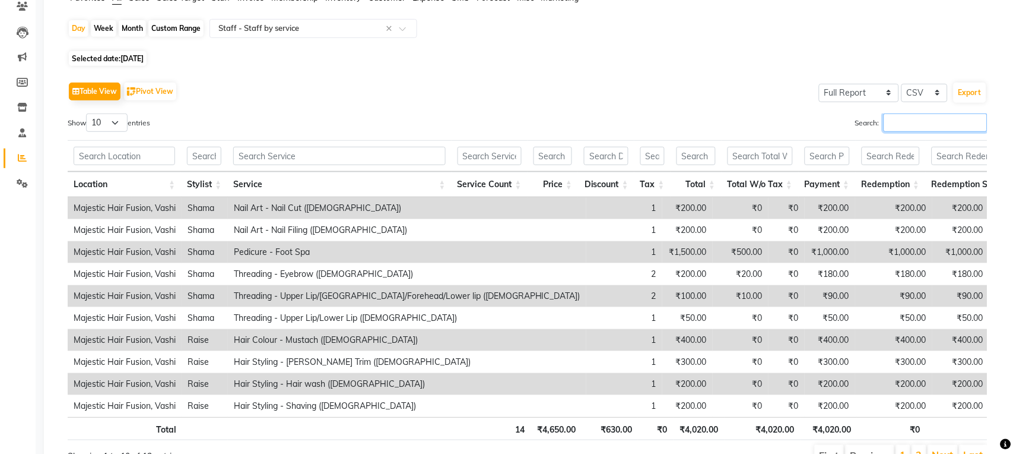
click at [903, 113] on input "Search:" at bounding box center [936, 122] width 104 height 18
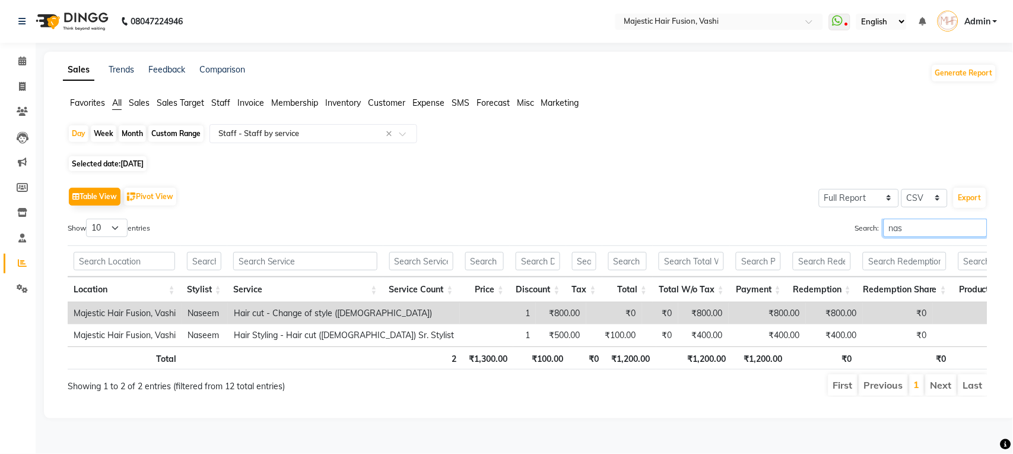
scroll to position [7, 0]
type input "n"
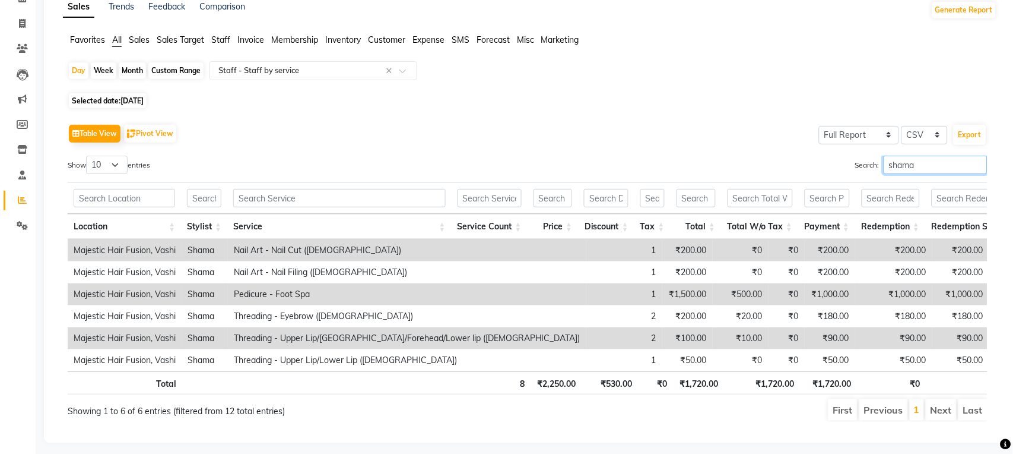
scroll to position [96, 0]
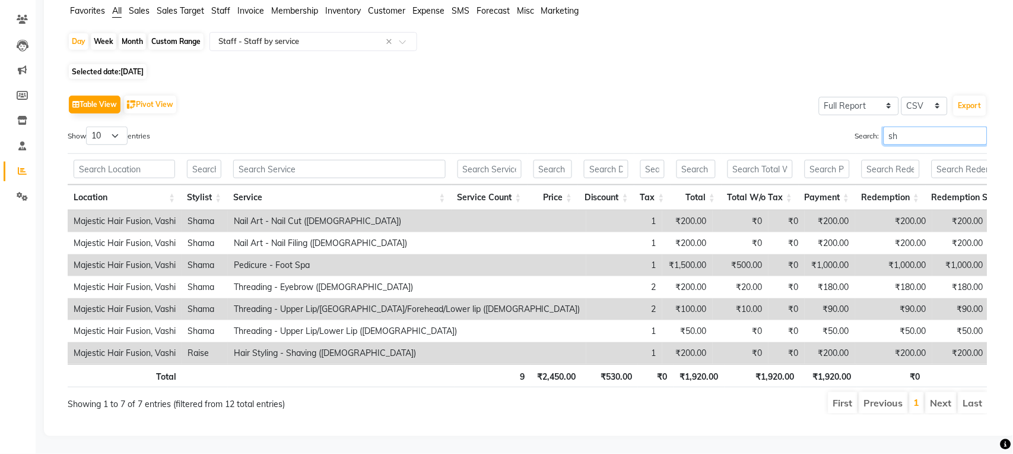
type input "s"
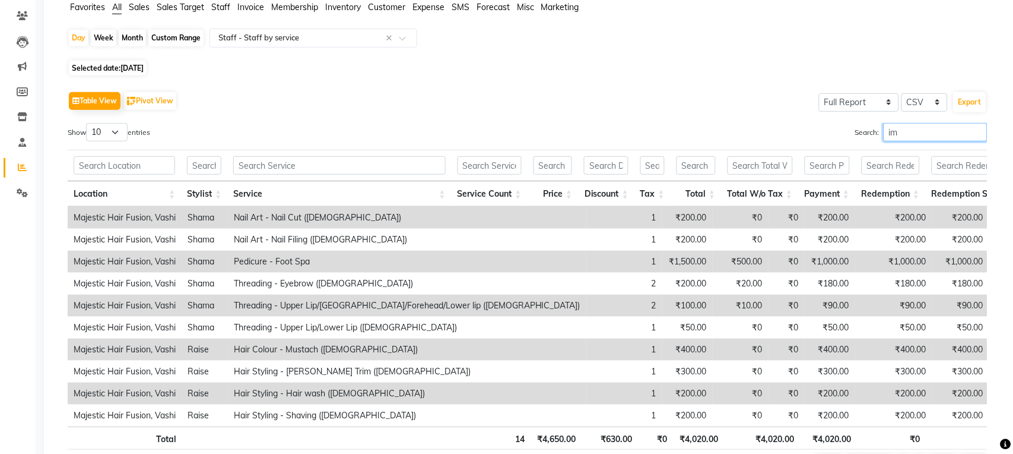
scroll to position [0, 0]
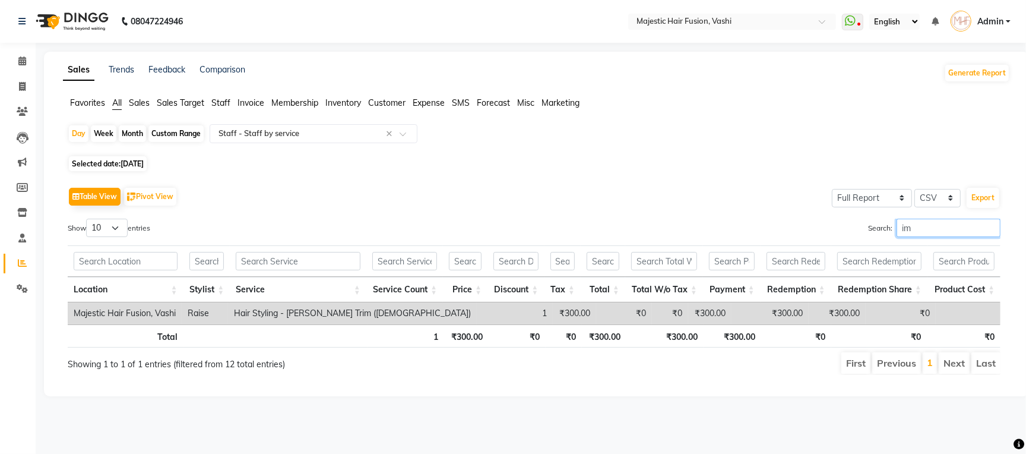
type input "i"
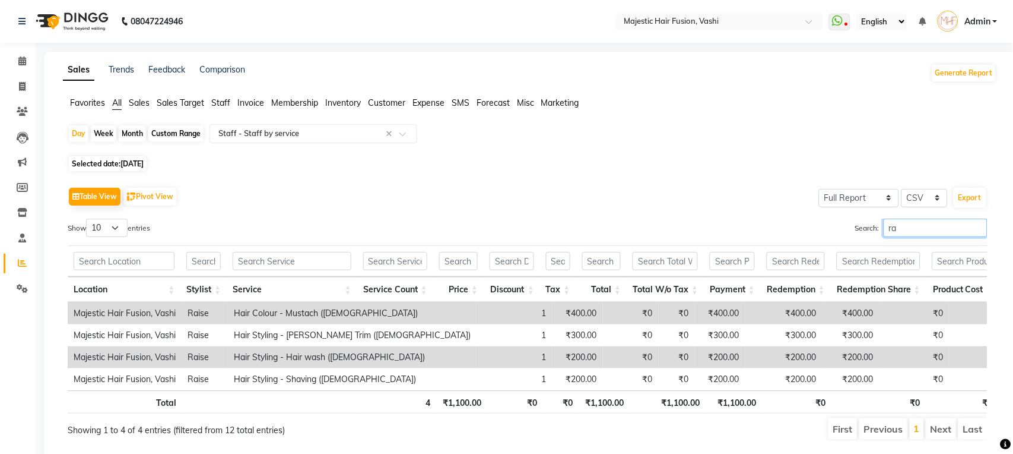
type input "r"
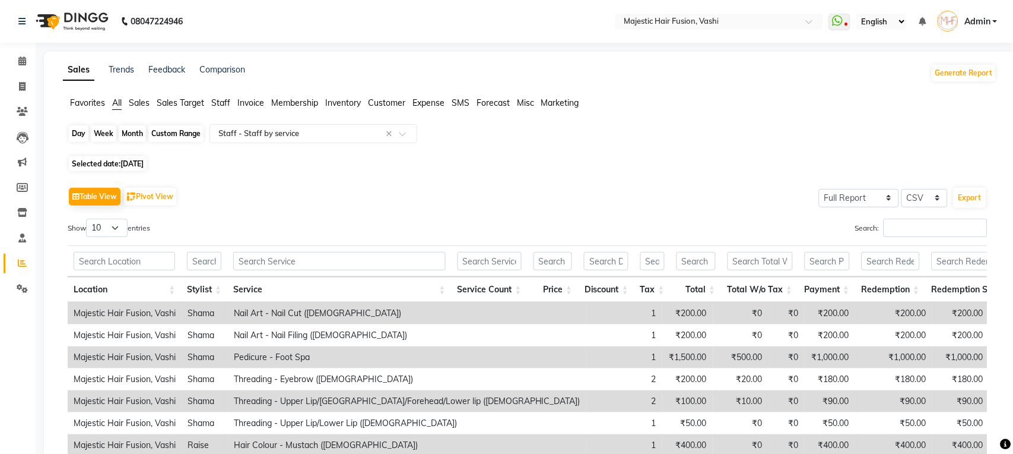
click at [80, 134] on div "Day" at bounding box center [79, 133] width 20 height 17
select select "8"
select select "2025"
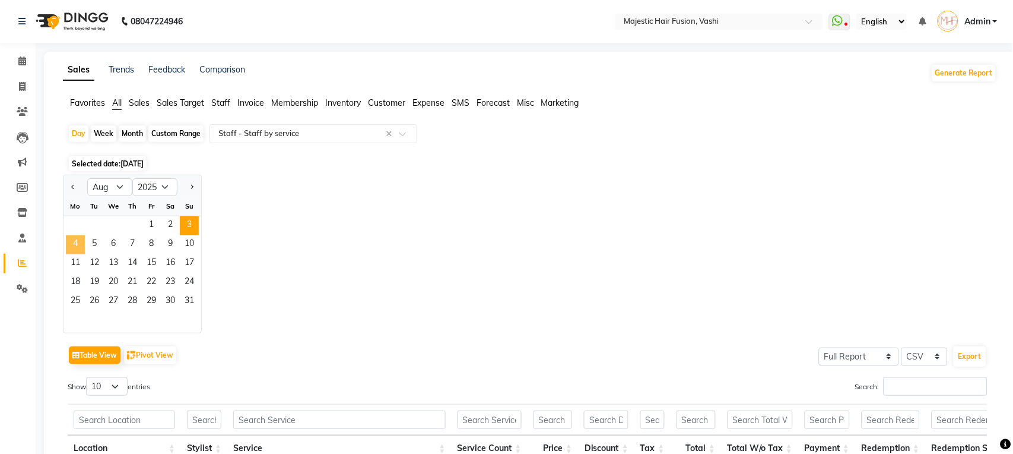
click at [78, 241] on span "4" at bounding box center [75, 244] width 19 height 19
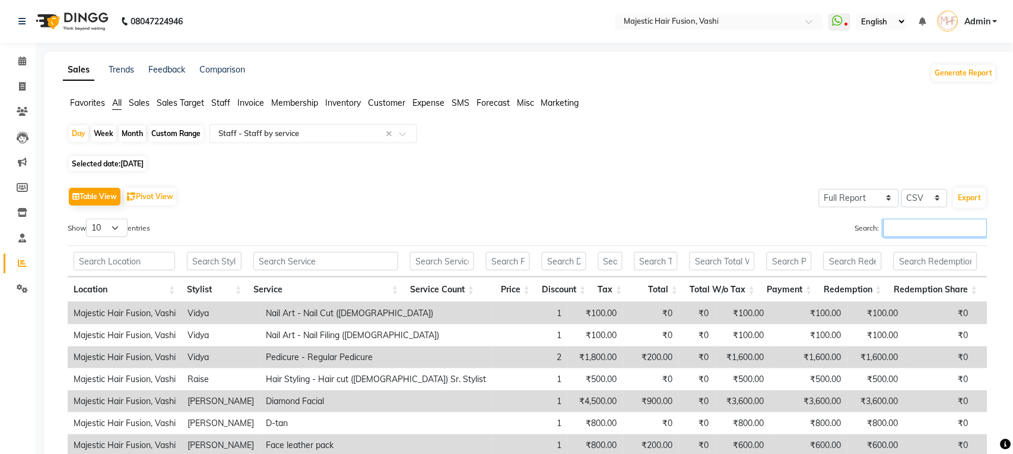
click at [934, 227] on input "Search:" at bounding box center [936, 227] width 104 height 18
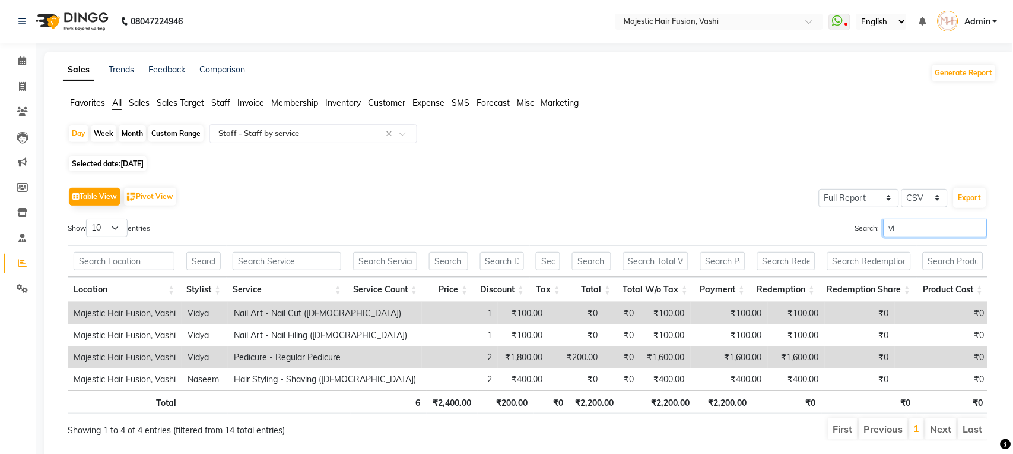
type input "v"
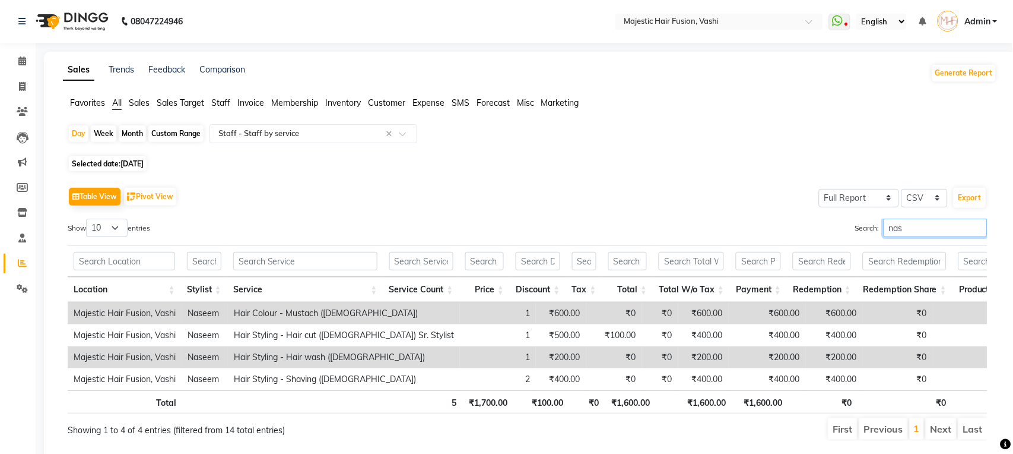
type input "nase"
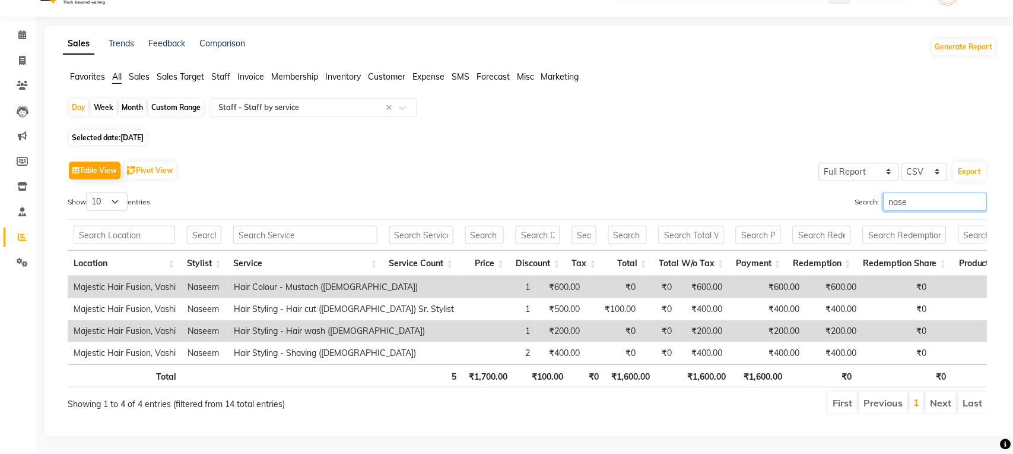
scroll to position [52, 0]
click at [977, 192] on input "nase" at bounding box center [936, 201] width 104 height 18
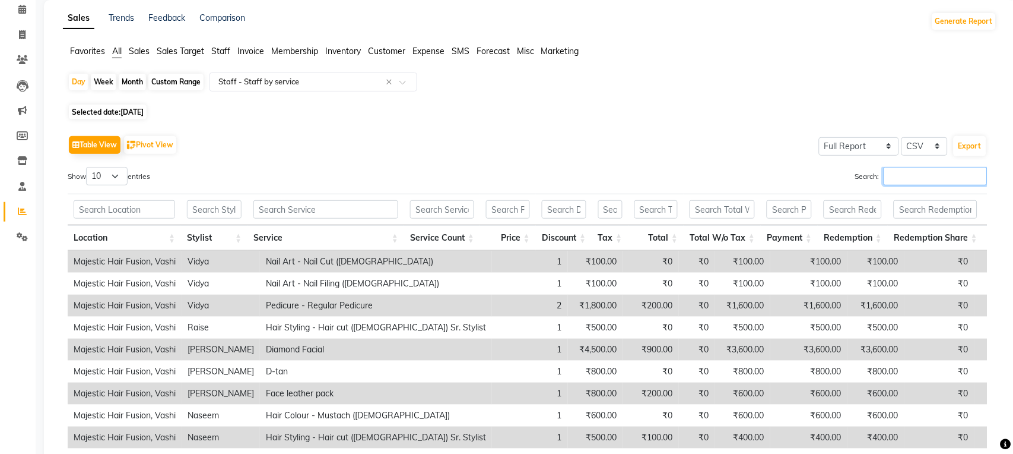
click at [904, 172] on input "Search:" at bounding box center [936, 176] width 104 height 18
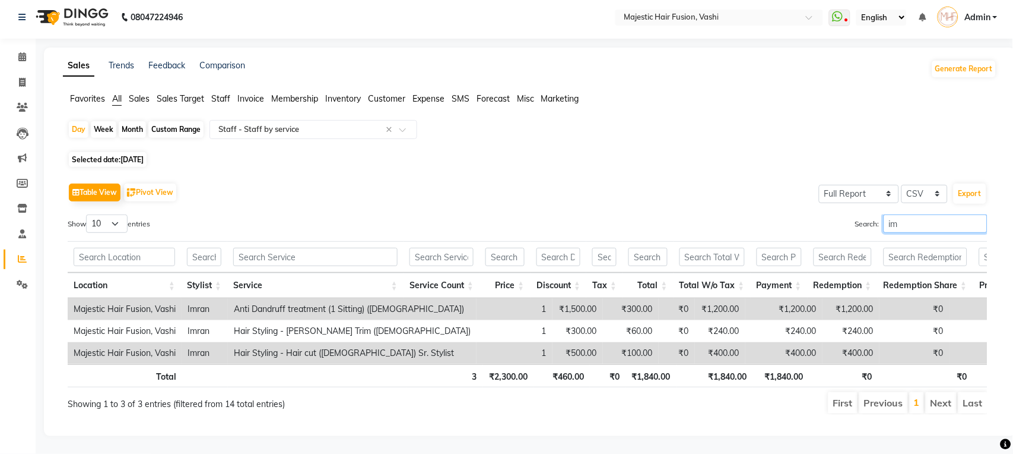
scroll to position [30, 0]
type input "i"
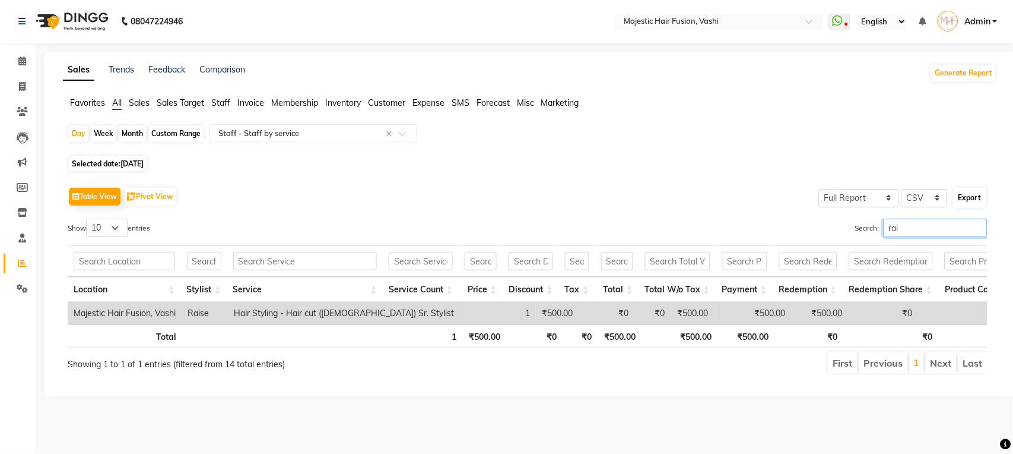
scroll to position [0, 0]
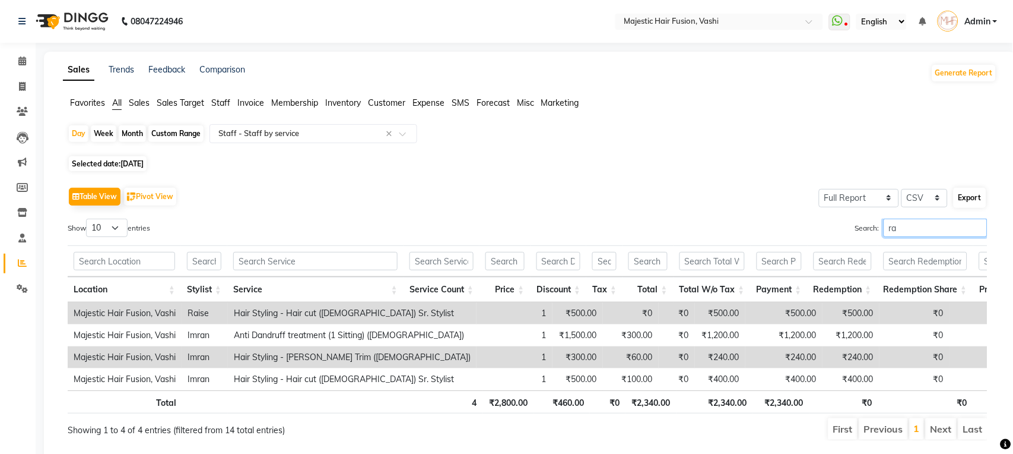
type input "r"
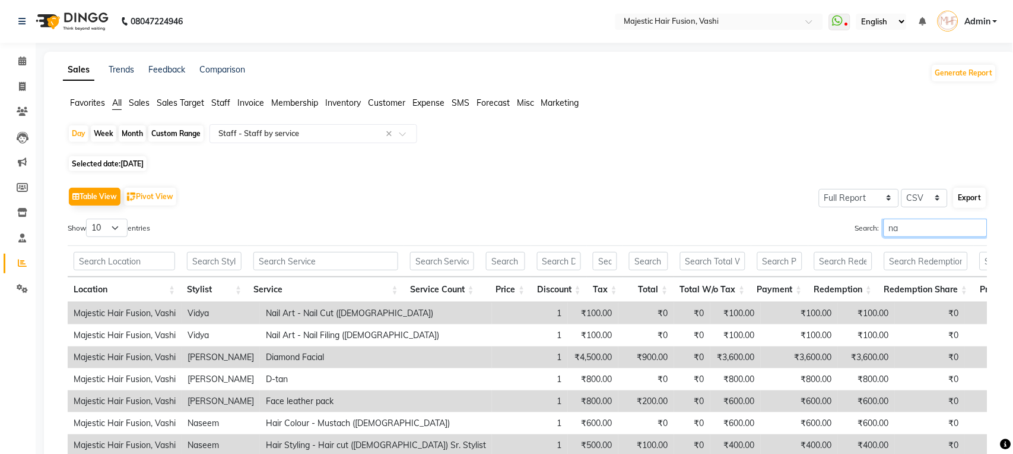
type input "n"
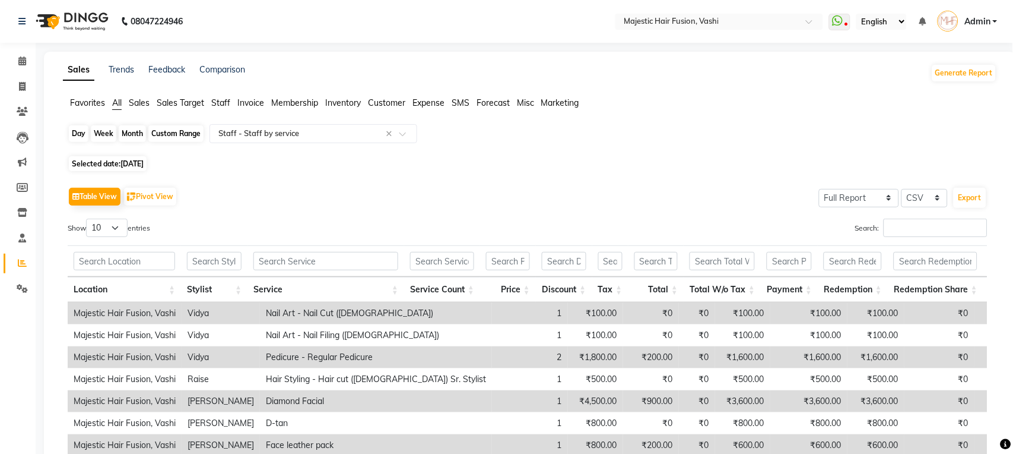
click at [76, 134] on div "Day" at bounding box center [79, 133] width 20 height 17
select select "8"
select select "2025"
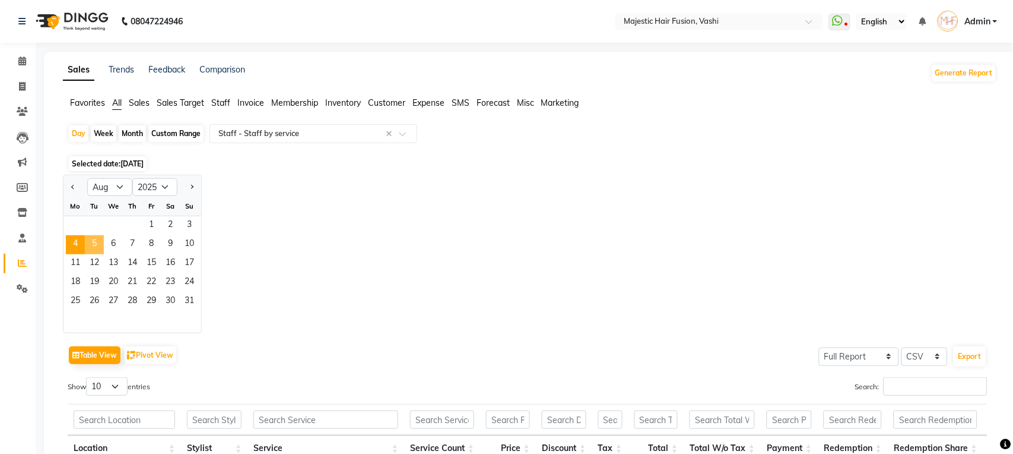
click at [96, 246] on span "5" at bounding box center [94, 244] width 19 height 19
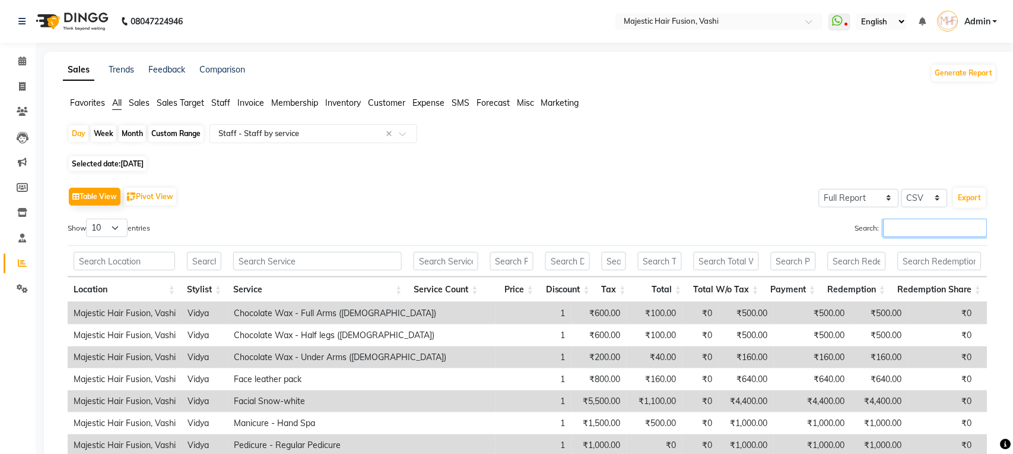
click at [901, 225] on input "Search:" at bounding box center [936, 227] width 104 height 18
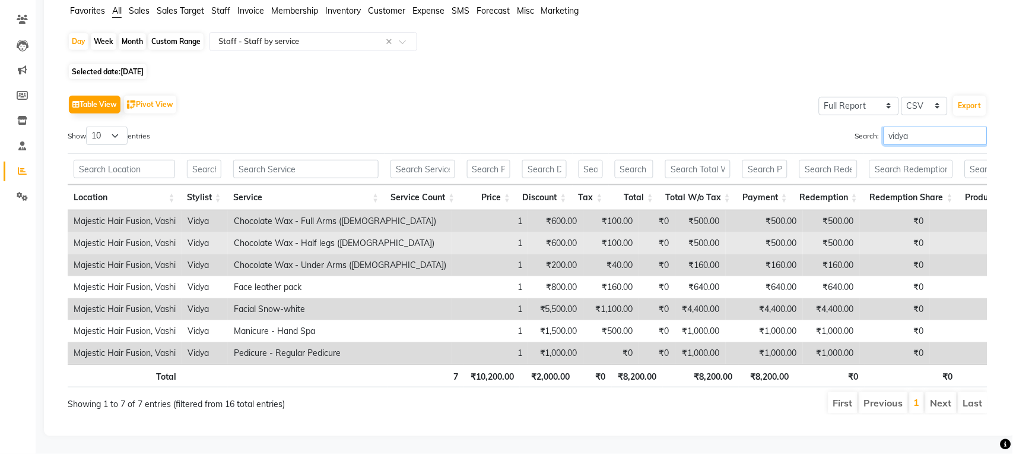
scroll to position [118, 0]
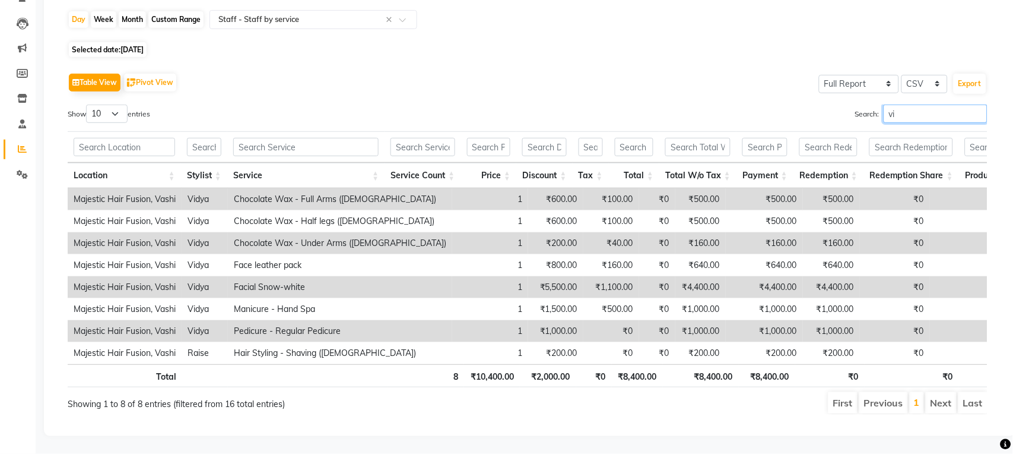
type input "v"
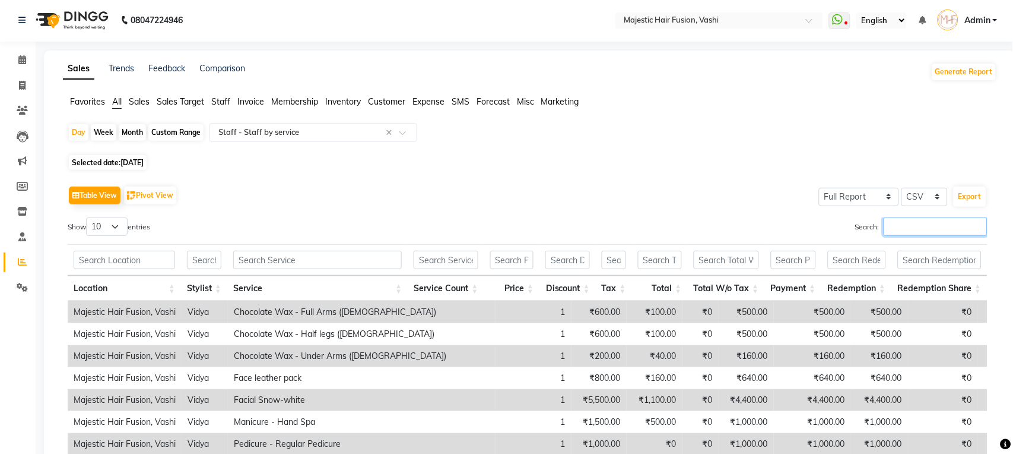
scroll to position [0, 0]
type input "S"
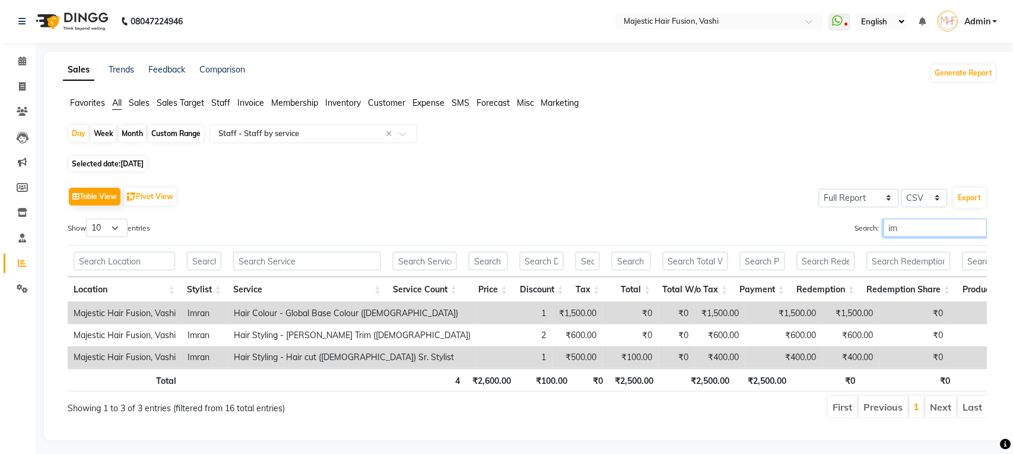
type input "i"
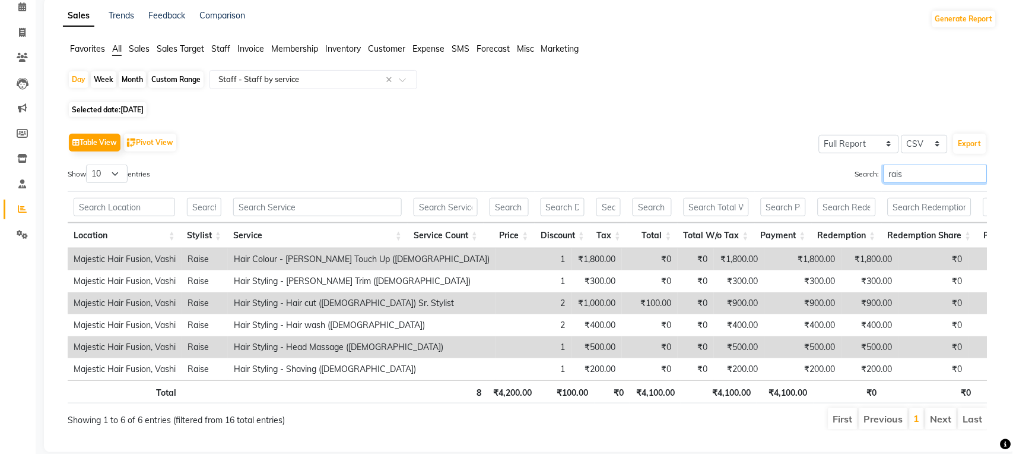
scroll to position [96, 0]
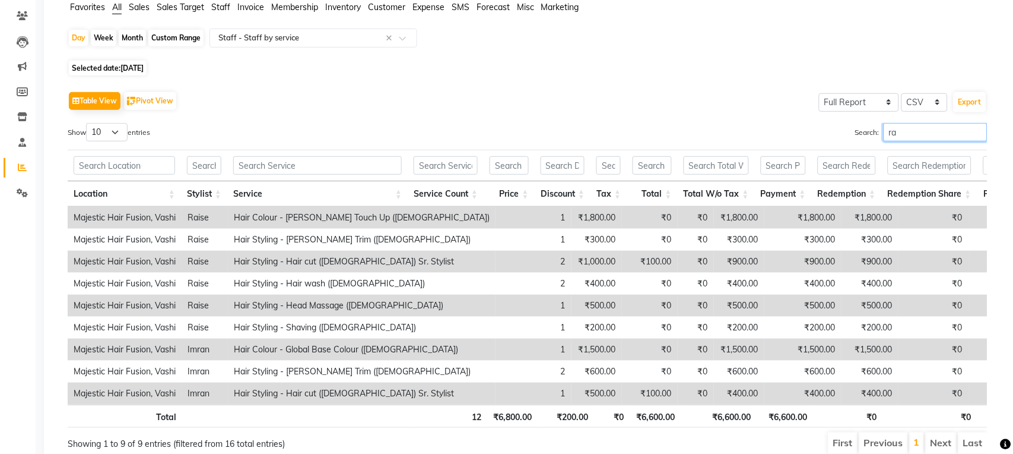
type input "r"
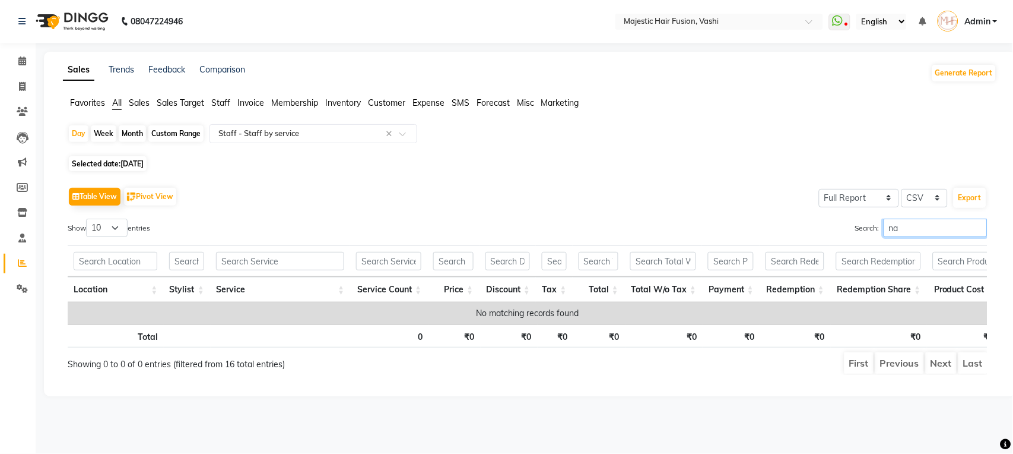
scroll to position [0, 0]
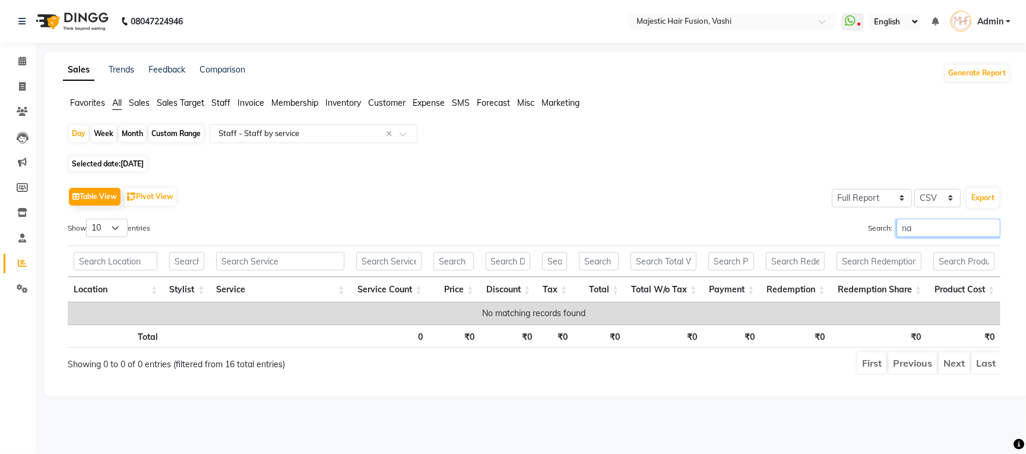
type input "n"
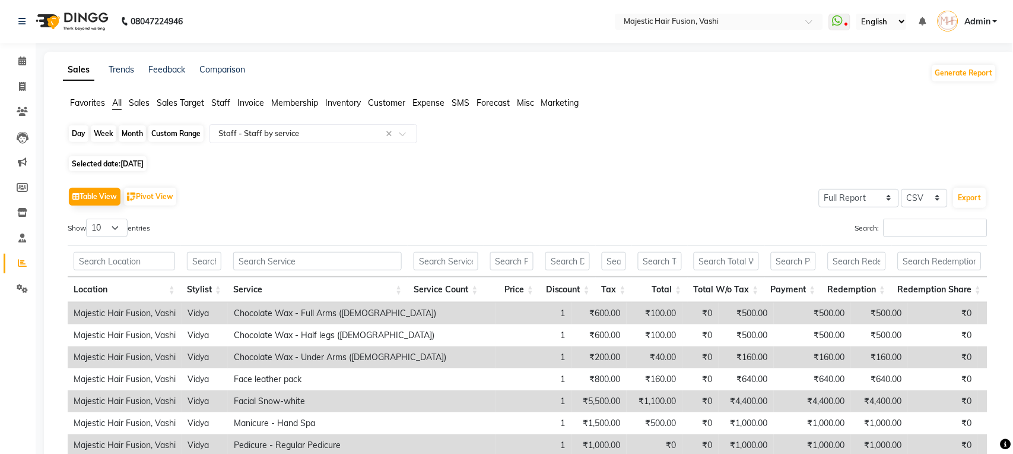
click at [83, 133] on div "Day" at bounding box center [79, 133] width 20 height 17
select select "8"
select select "2025"
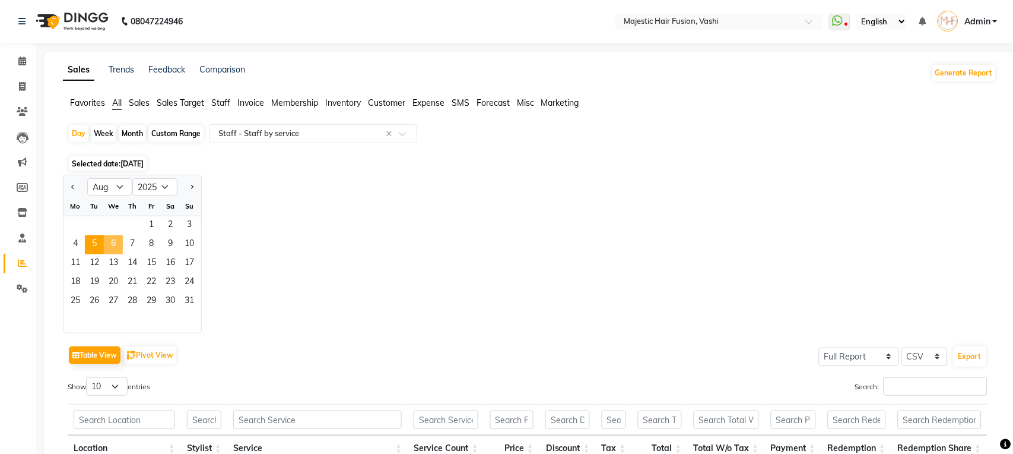
click at [113, 248] on span "6" at bounding box center [113, 244] width 19 height 19
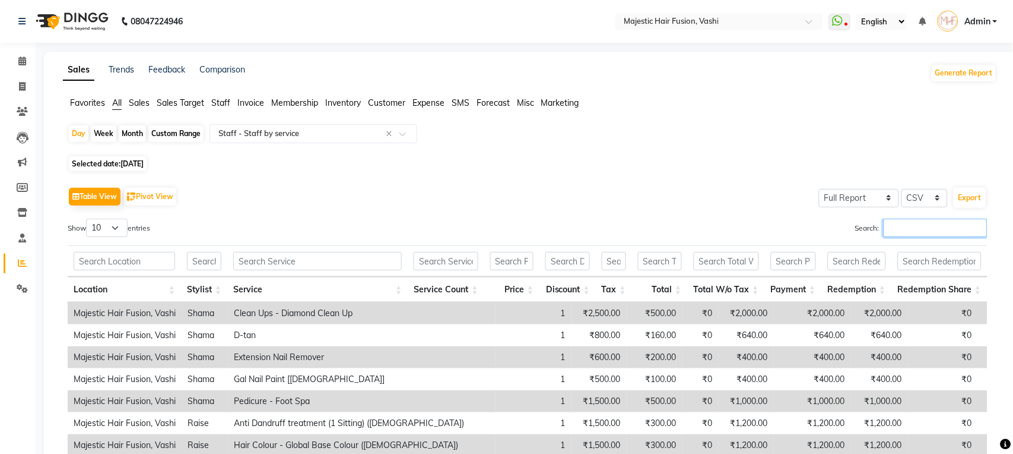
click at [903, 228] on input "Search:" at bounding box center [936, 227] width 104 height 18
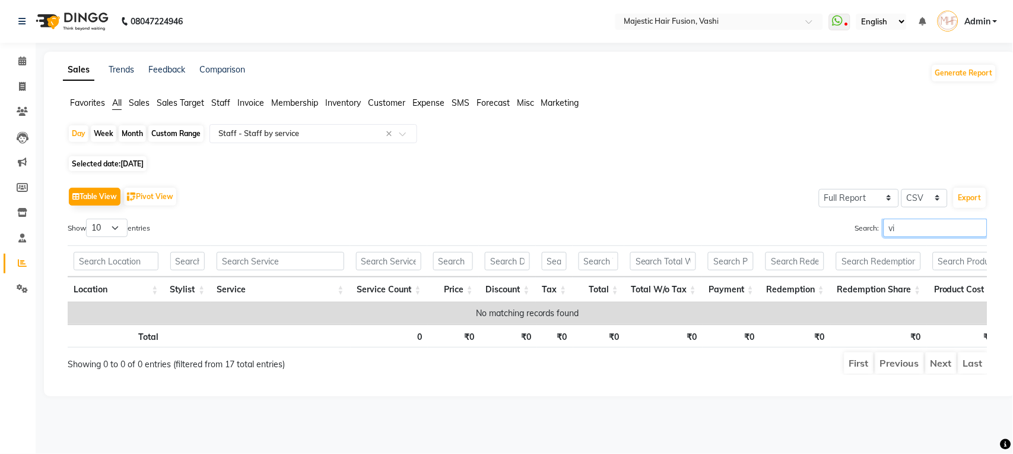
type input "v"
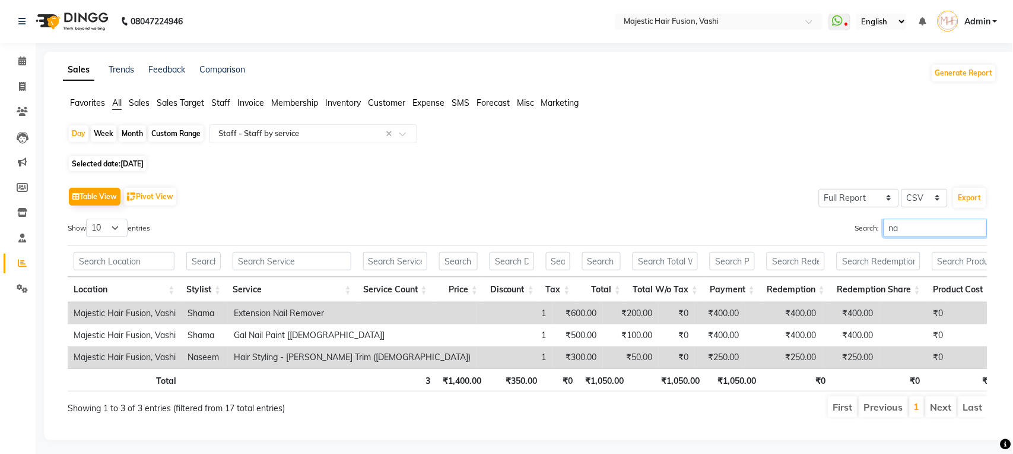
type input "n"
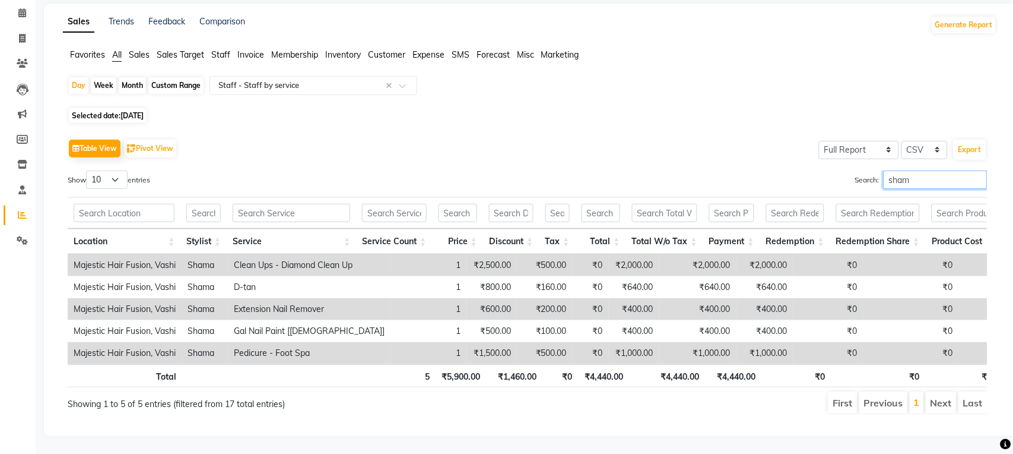
scroll to position [74, 0]
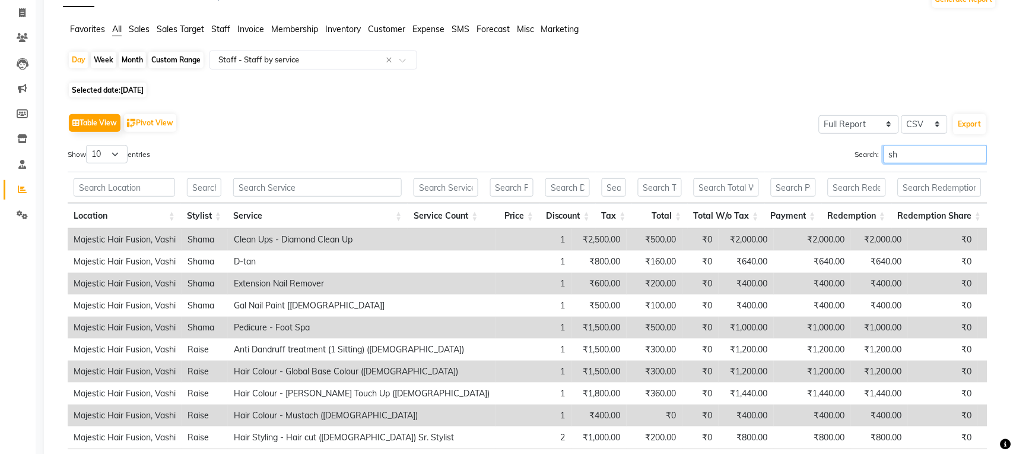
type input "s"
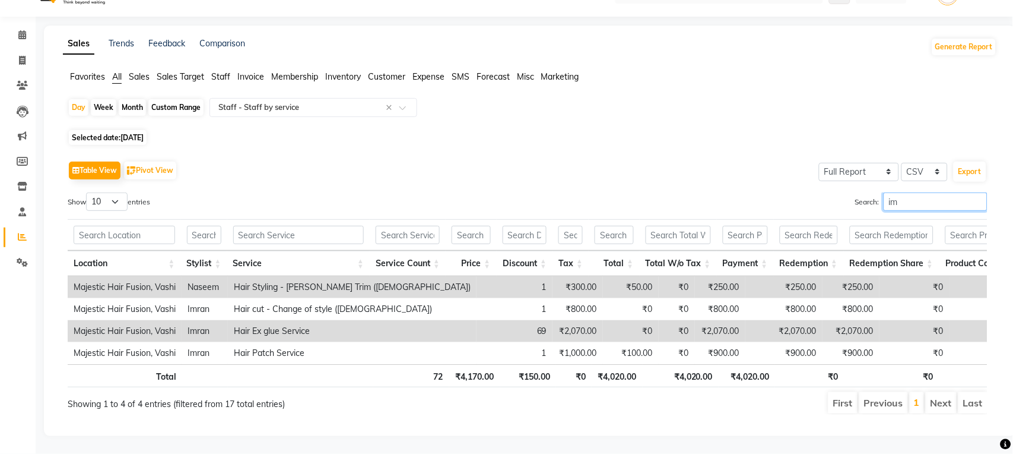
scroll to position [30, 0]
type input "i"
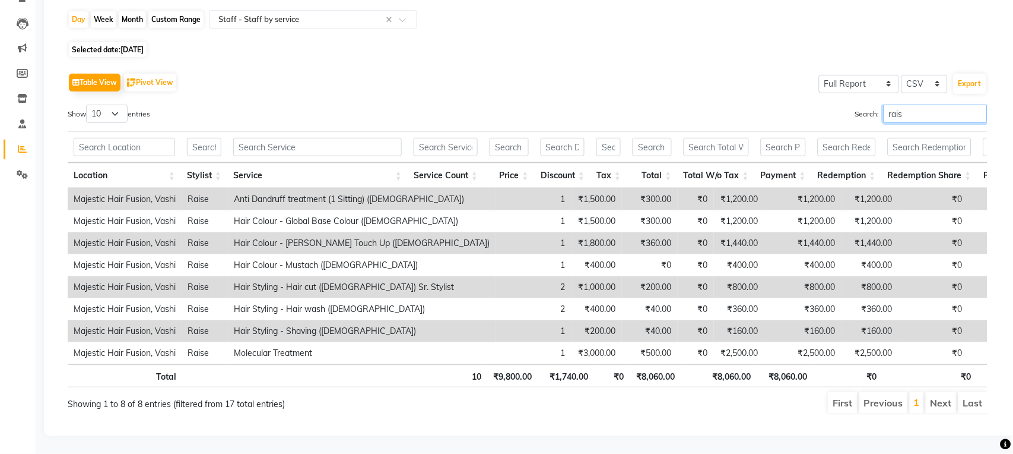
scroll to position [139, 0]
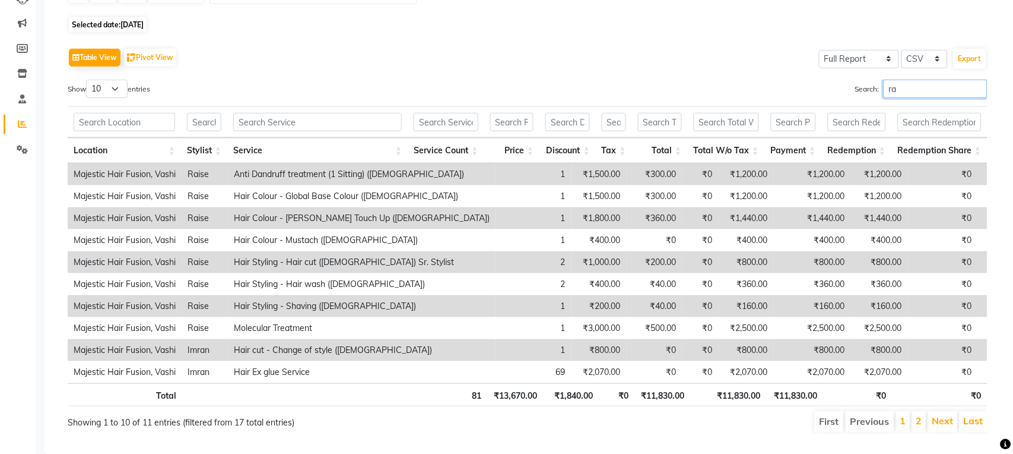
type input "r"
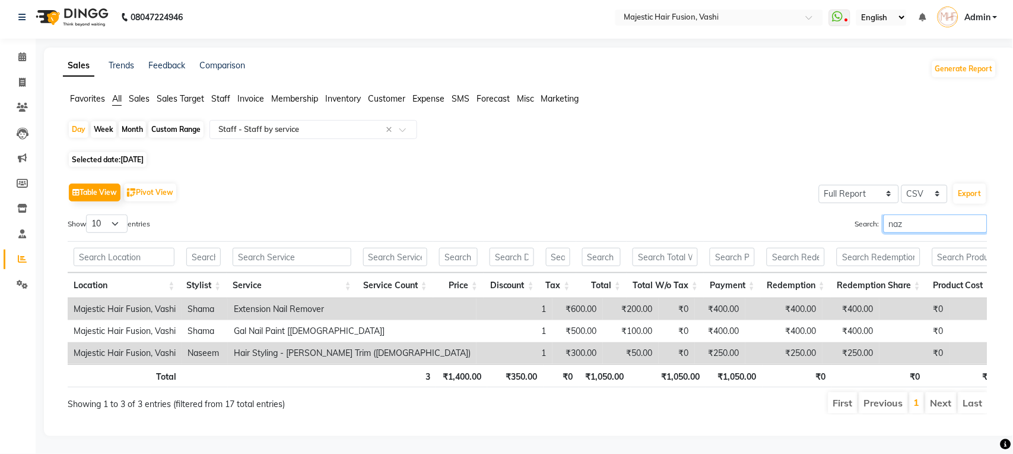
scroll to position [0, 0]
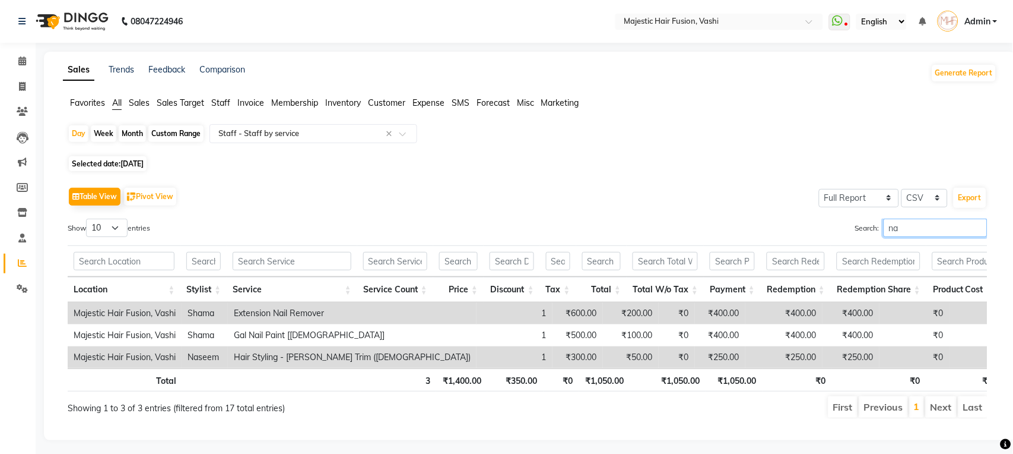
type input "n"
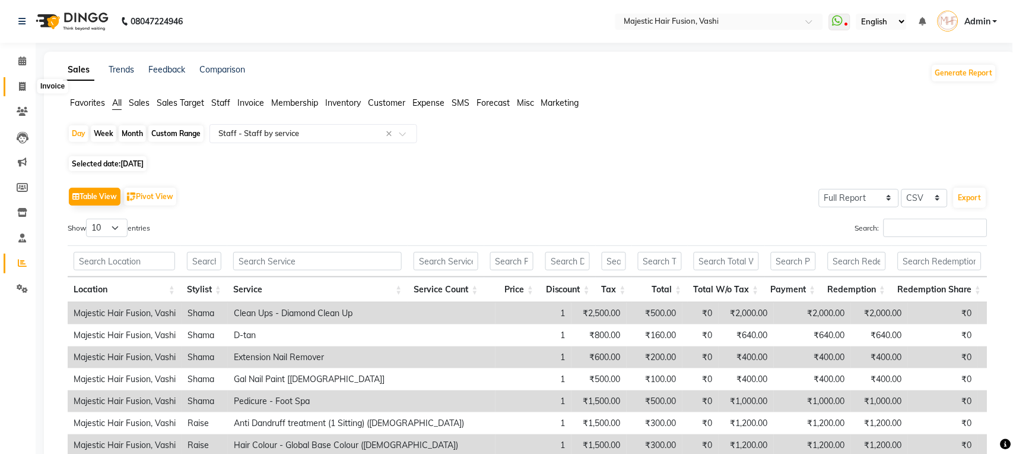
click at [19, 85] on icon at bounding box center [22, 86] width 7 height 9
select select "559"
select select "service"
